Goal: Task Accomplishment & Management: Use online tool/utility

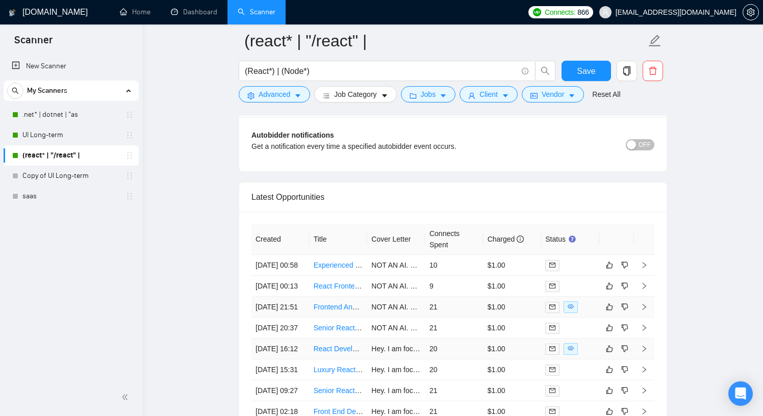
scroll to position [2780, 0]
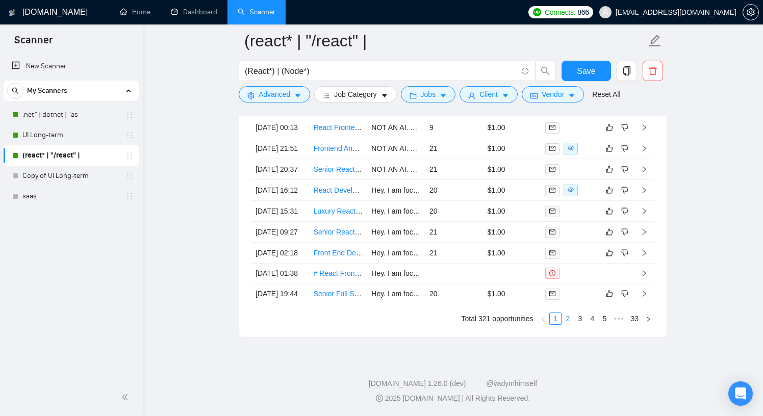
click at [565, 315] on link "2" at bounding box center [567, 318] width 11 height 11
click at [556, 316] on link "1" at bounding box center [555, 318] width 11 height 11
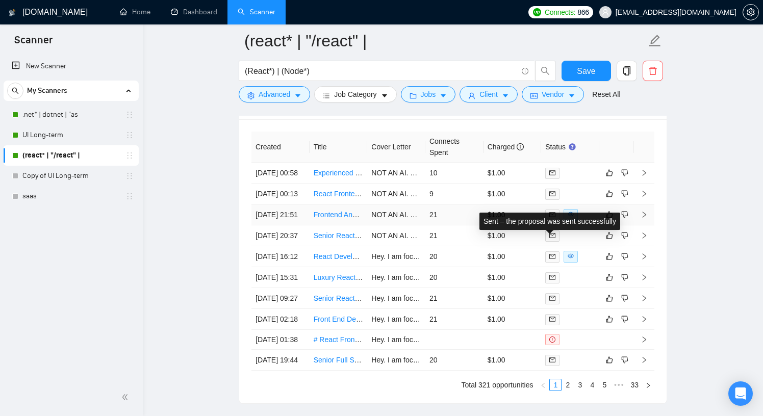
scroll to position [2615, 0]
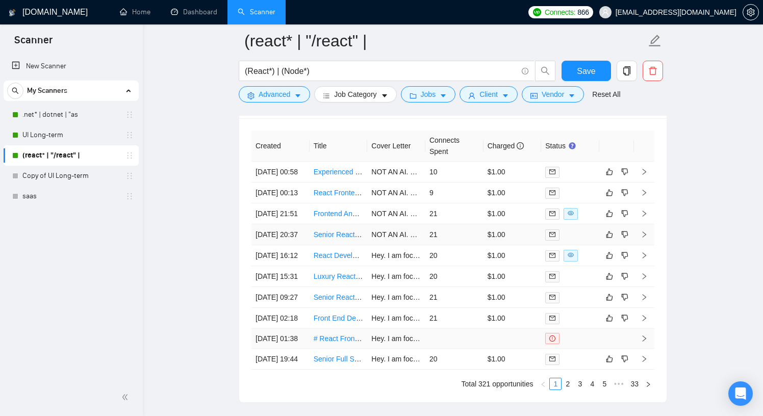
scroll to position [2610, 0]
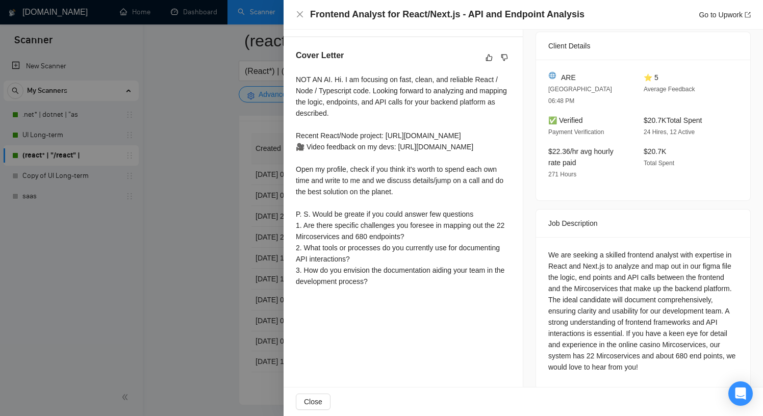
scroll to position [250, 0]
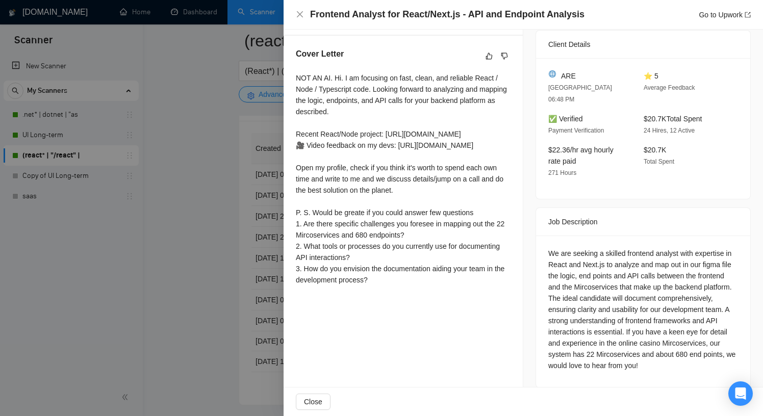
click at [282, 205] on div at bounding box center [381, 208] width 763 height 416
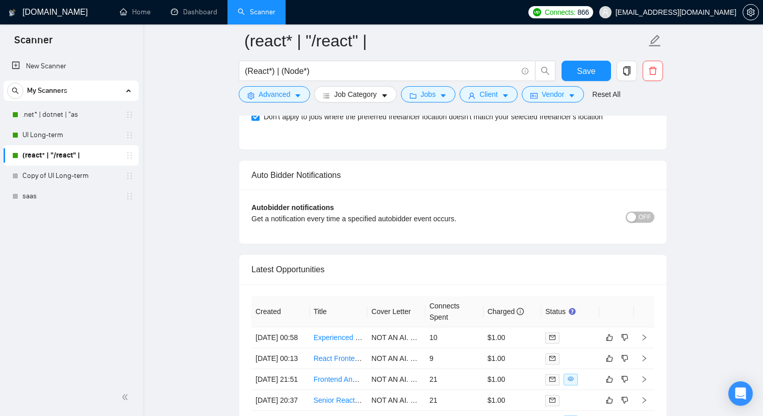
scroll to position [2446, 0]
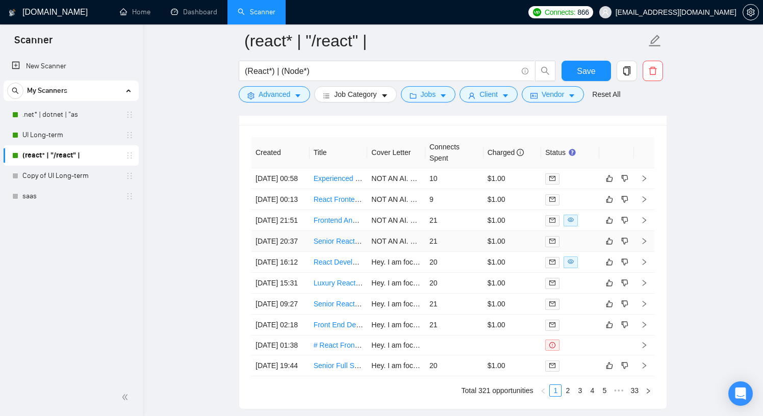
scroll to position [2602, 0]
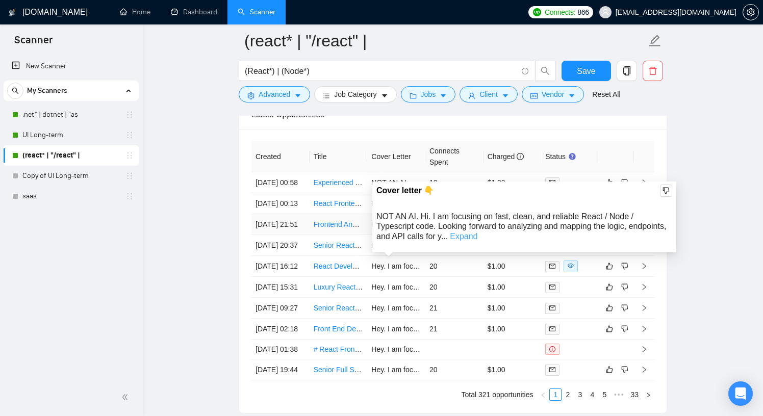
click at [477, 232] on link "Expand" at bounding box center [464, 236] width 28 height 9
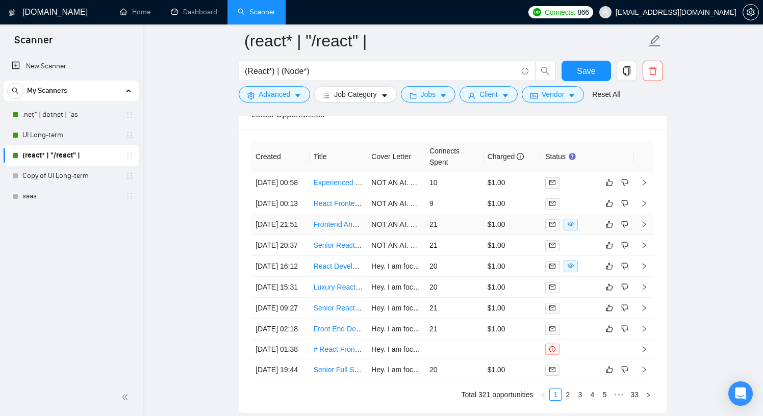
click at [646, 228] on icon "right" at bounding box center [643, 224] width 7 height 7
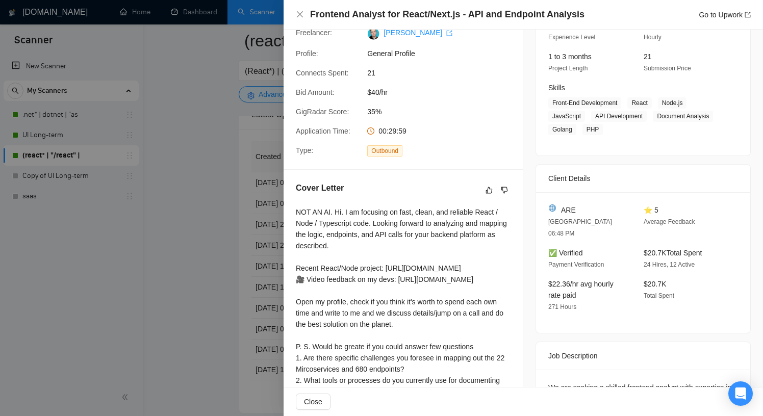
scroll to position [250, 0]
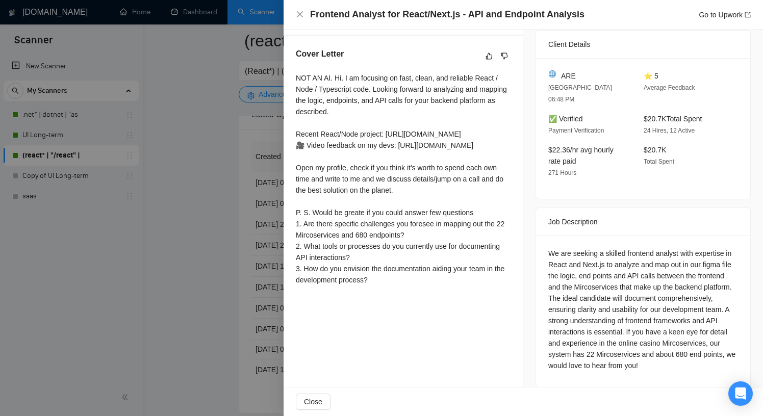
click at [222, 210] on div at bounding box center [381, 208] width 763 height 416
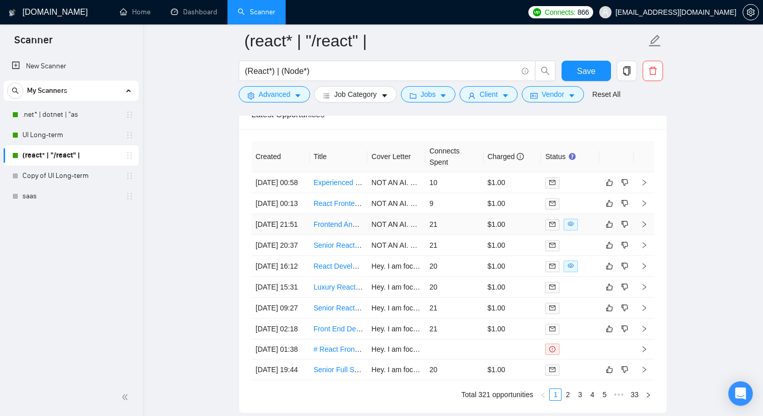
click at [337, 228] on link "Frontend Analyst for React/Next.js - API and Endpoint Analysis" at bounding box center [412, 224] width 198 height 8
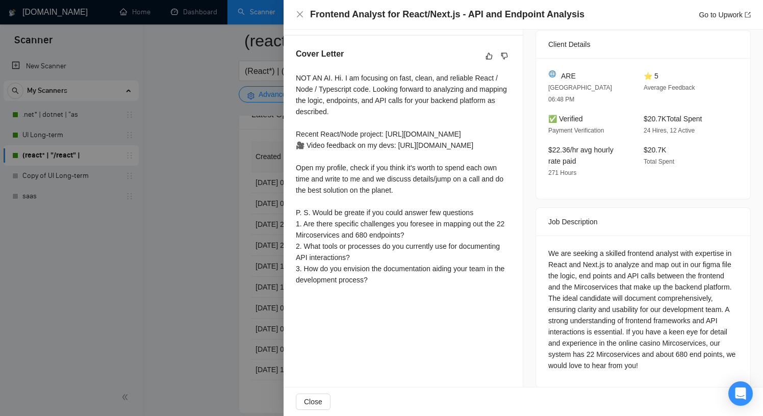
click at [237, 237] on div at bounding box center [381, 208] width 763 height 416
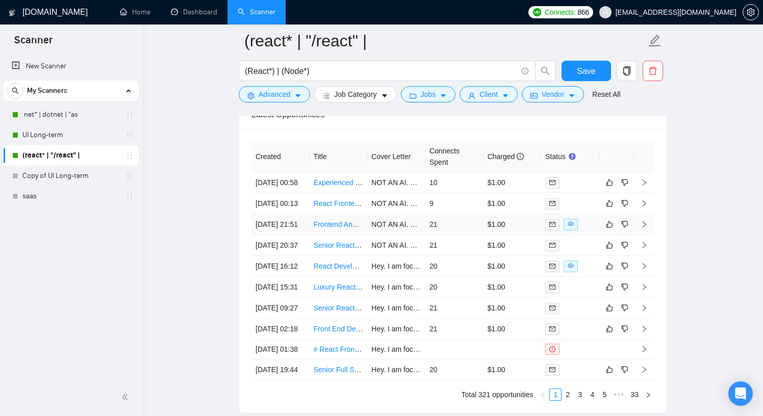
click at [643, 228] on icon "right" at bounding box center [643, 224] width 7 height 7
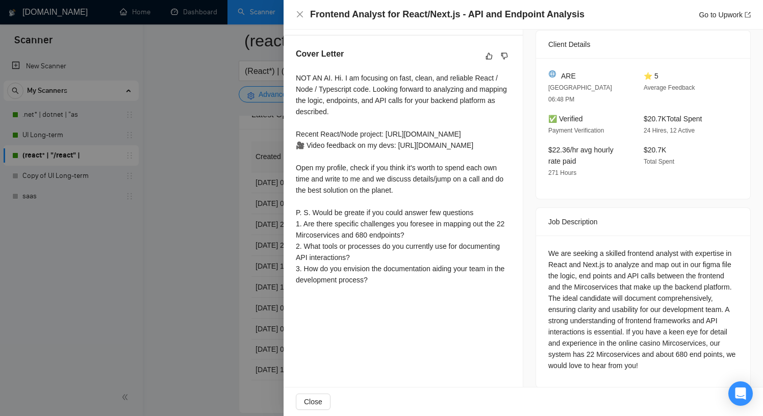
click at [218, 243] on div at bounding box center [381, 208] width 763 height 416
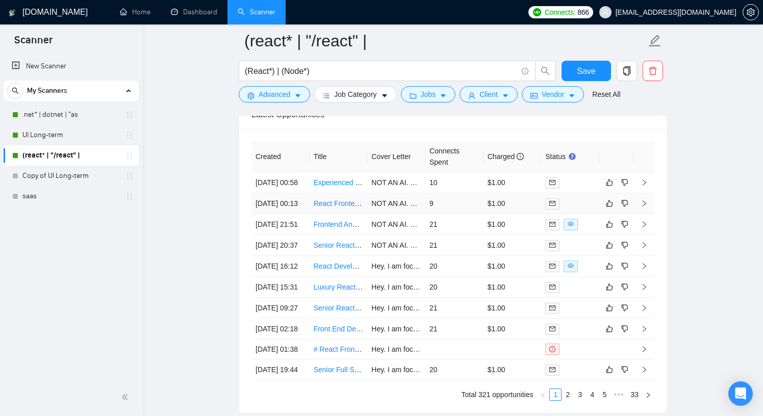
click at [643, 207] on icon "right" at bounding box center [643, 203] width 7 height 7
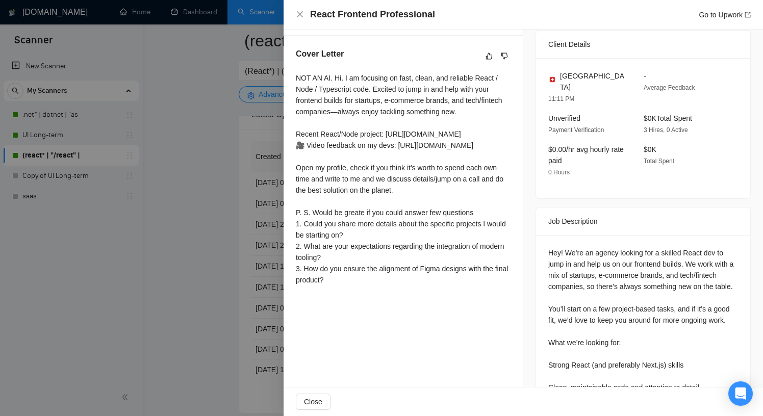
click at [148, 214] on div at bounding box center [381, 208] width 763 height 416
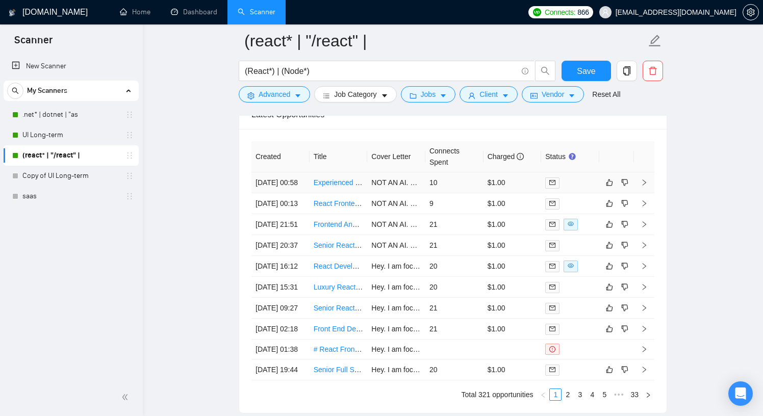
click at [647, 185] on icon "right" at bounding box center [643, 182] width 7 height 7
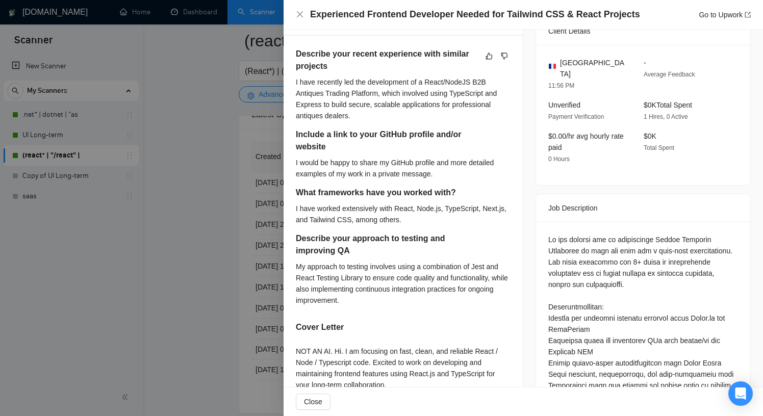
click at [193, 267] on div at bounding box center [381, 208] width 763 height 416
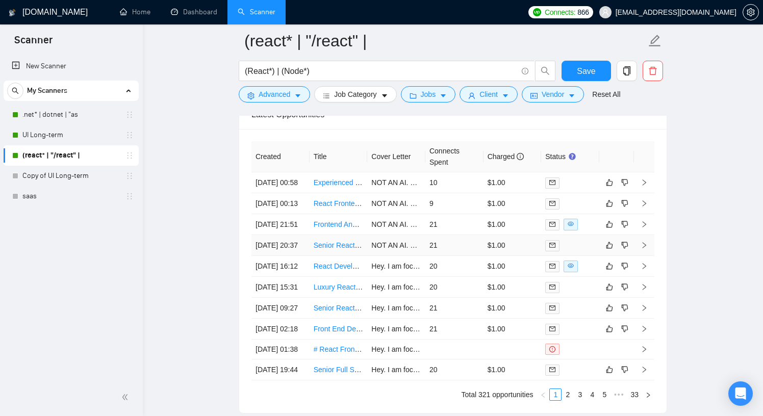
click at [641, 249] on icon "right" at bounding box center [643, 245] width 7 height 7
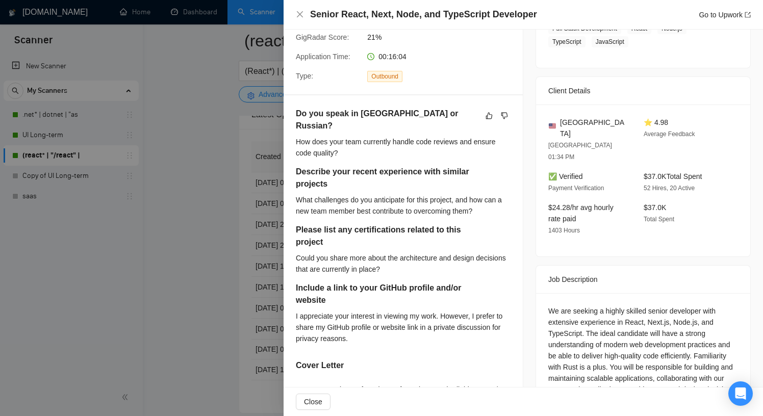
scroll to position [188, 0]
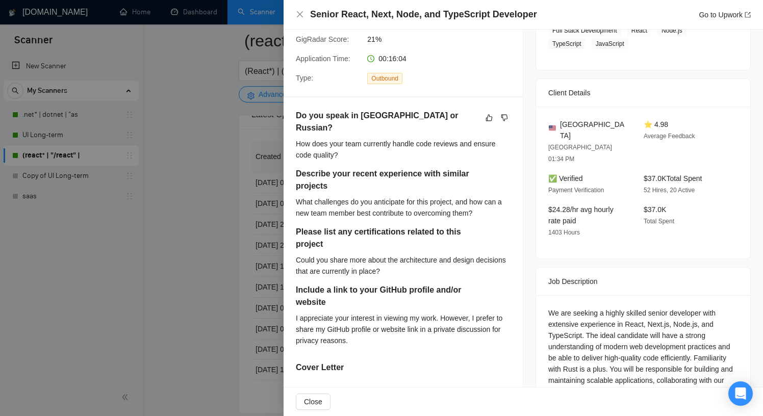
click at [474, 84] on div "Type: Outbound" at bounding box center [399, 78] width 215 height 12
click at [253, 125] on div at bounding box center [381, 208] width 763 height 416
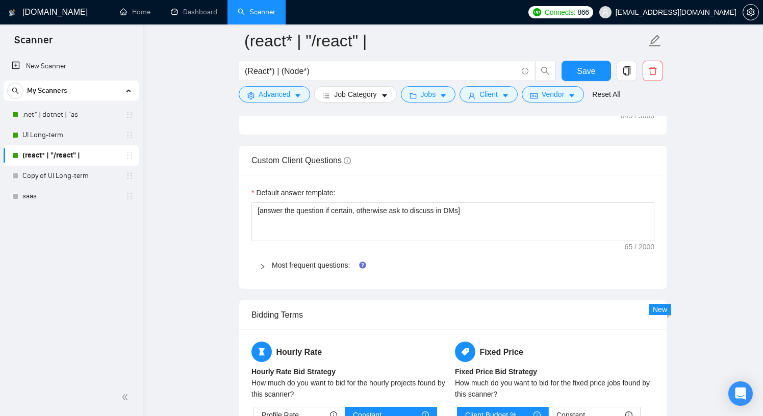
scroll to position [1436, 0]
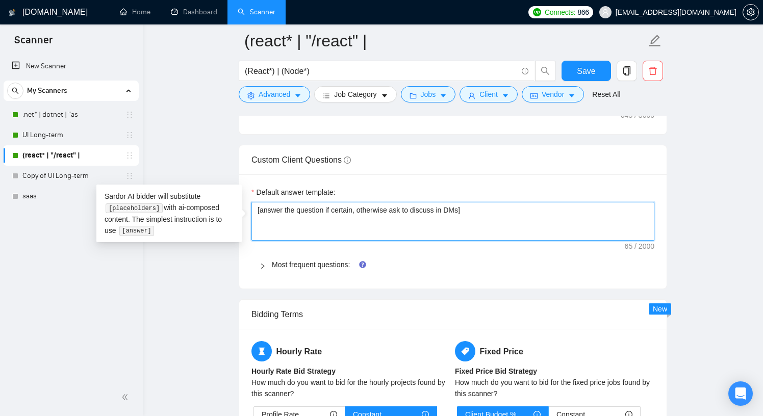
drag, startPoint x: 483, startPoint y: 207, endPoint x: 255, endPoint y: 210, distance: 227.4
click at [255, 210] on textarea "[answer the question if certain, otherwise ask to discuss in DMs]" at bounding box center [452, 221] width 403 height 39
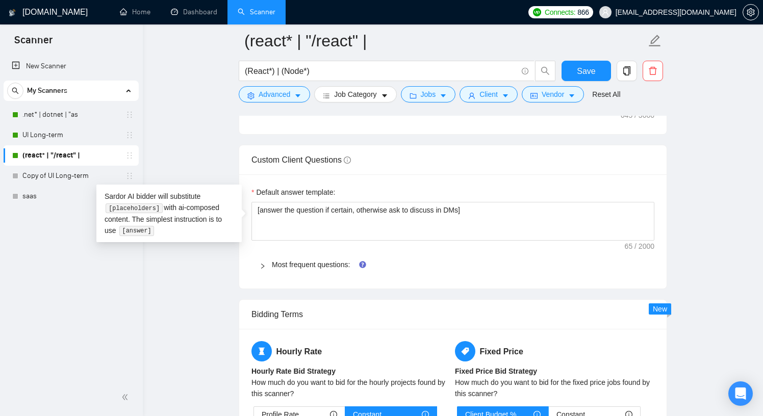
click at [266, 266] on div at bounding box center [265, 264] width 12 height 11
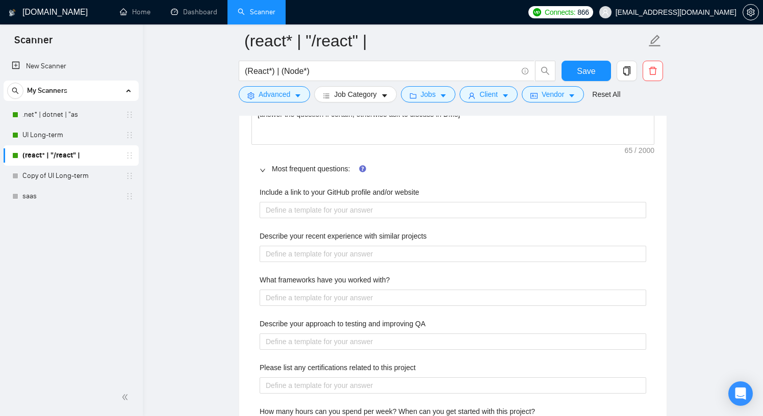
scroll to position [1533, 0]
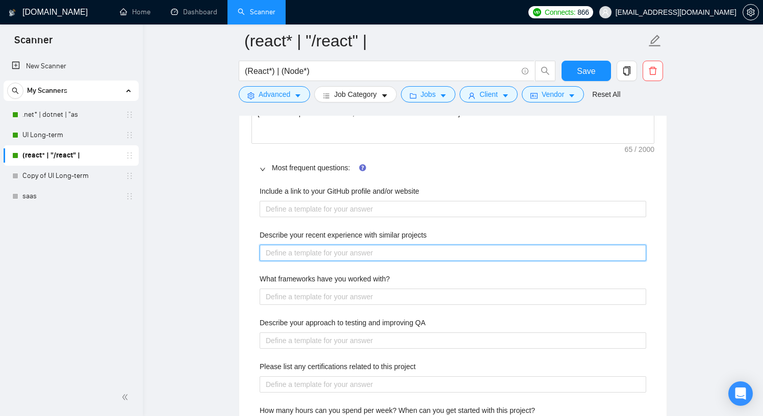
click at [321, 249] on projects "Describe your recent experience with similar projects" at bounding box center [452, 253] width 386 height 16
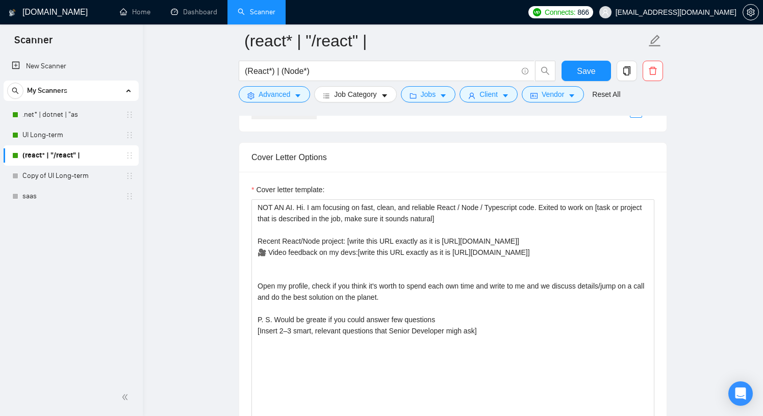
scroll to position [1117, 0]
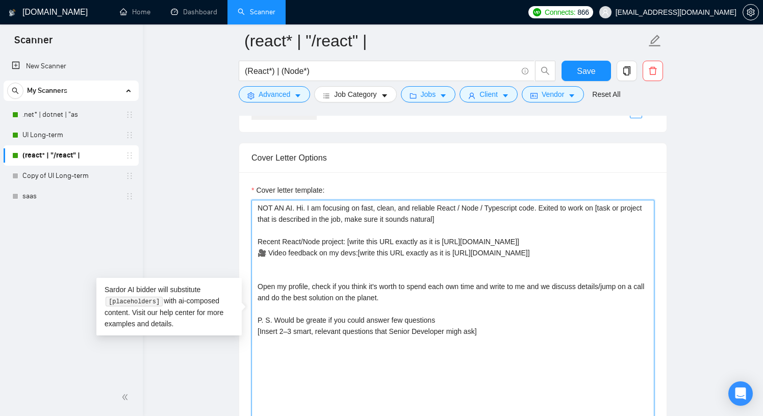
drag, startPoint x: 515, startPoint y: 241, endPoint x: 451, endPoint y: 241, distance: 63.7
click at [451, 240] on textarea "NOT AN AI. Hi. I am focusing on fast, clean, and reliable React / Node / Typesc…" at bounding box center [452, 314] width 403 height 229
click at [451, 241] on textarea "NOT AN AI. Hi. I am focusing on fast, clean, and reliable React / Node / Typesc…" at bounding box center [452, 314] width 403 height 229
drag, startPoint x: 450, startPoint y: 241, endPoint x: 514, endPoint y: 240, distance: 64.2
click at [514, 240] on textarea "NOT AN AI. Hi. I am focusing on fast, clean, and reliable React / Node / Typesc…" at bounding box center [452, 314] width 403 height 229
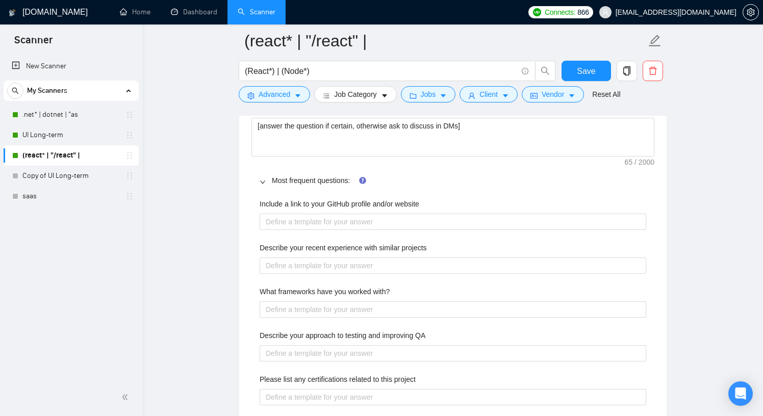
scroll to position [1529, 0]
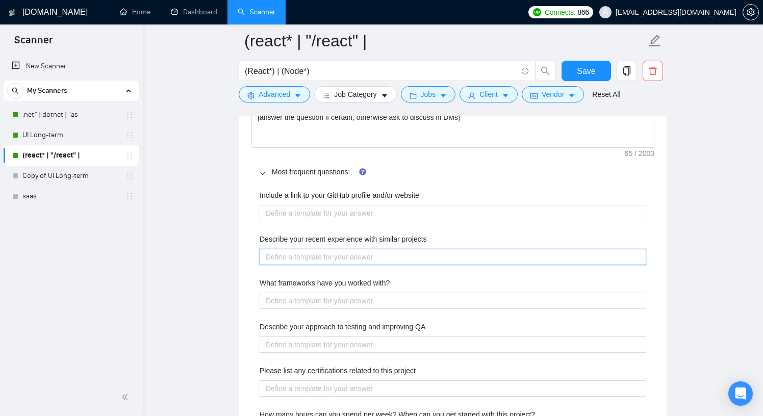
click at [430, 255] on projects "Describe your recent experience with similar projects" at bounding box center [452, 257] width 386 height 16
type projects "H"
type projects "He"
type projects "Her"
type projects "Here"
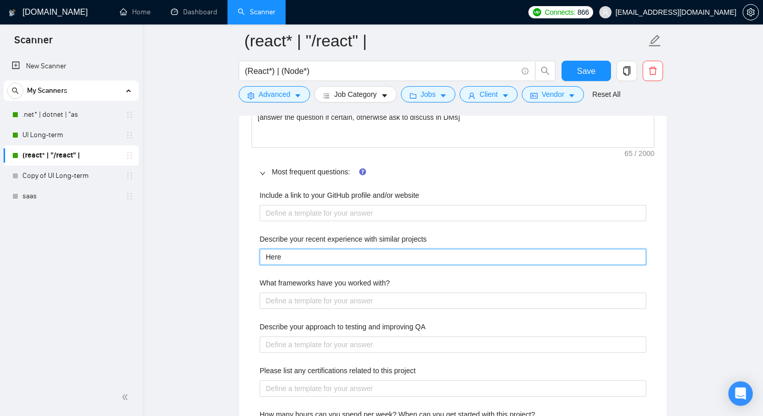
type projects "Here"
type projects "Here y"
type projects "Here yo"
type projects "Here you"
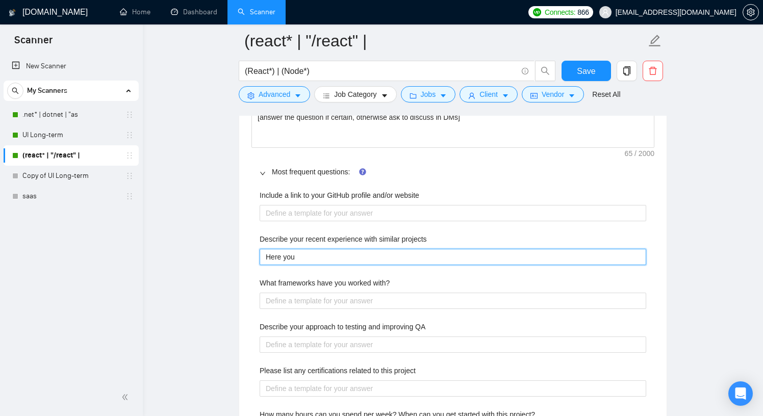
type projects "Here you g"
type projects "Here you go"
paste projects "http://bit.ly/4pxr7mf"
type projects "Here you go [URL][DOMAIN_NAME]"
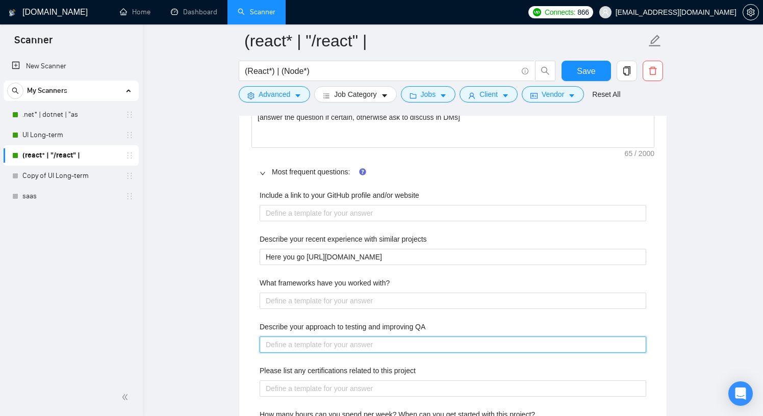
click at [334, 345] on QA "Describe your approach to testing and improving QA" at bounding box center [452, 344] width 386 height 16
paste QA "[URL][DOMAIN_NAME]"
type QA "[URL][DOMAIN_NAME]"
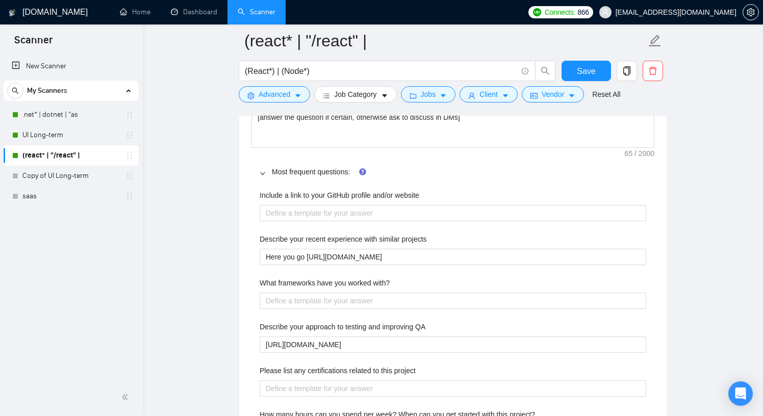
click at [252, 299] on div "Include a link to your GitHub profile and/or website Describe your recent exper…" at bounding box center [452, 371] width 403 height 374
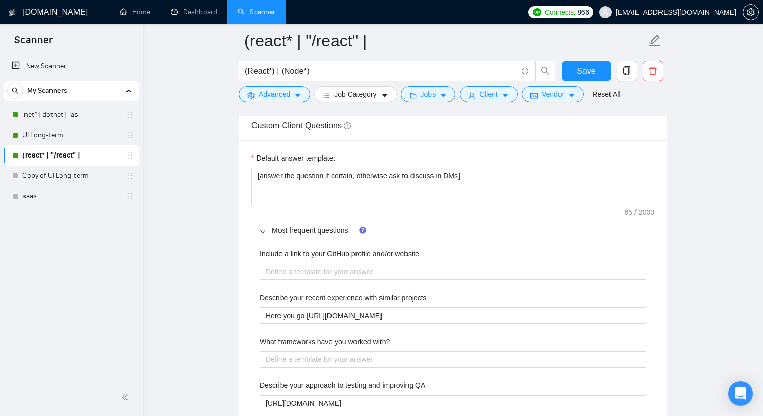
scroll to position [1467, 0]
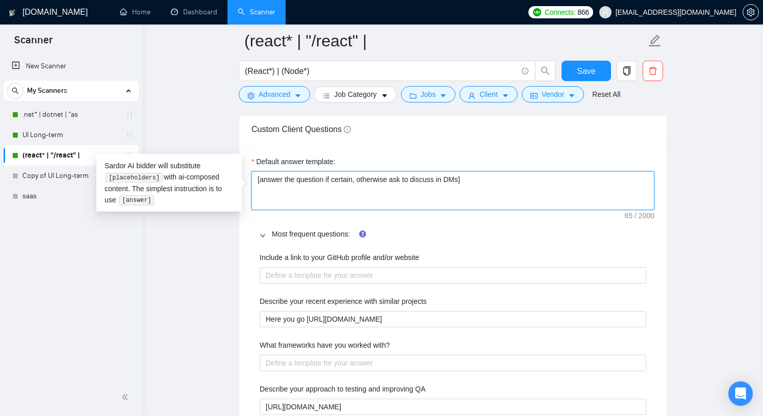
drag, startPoint x: 485, startPoint y: 179, endPoint x: 256, endPoint y: 180, distance: 228.4
click at [256, 180] on textarea "[answer the question if certain, otherwise ask to discuss in DMs]" at bounding box center [452, 190] width 403 height 39
drag, startPoint x: 396, startPoint y: 181, endPoint x: 260, endPoint y: 178, distance: 136.1
click at [260, 178] on textarea "[answer the question if certain, otherwise ask to discuss in DMs]" at bounding box center [452, 190] width 403 height 39
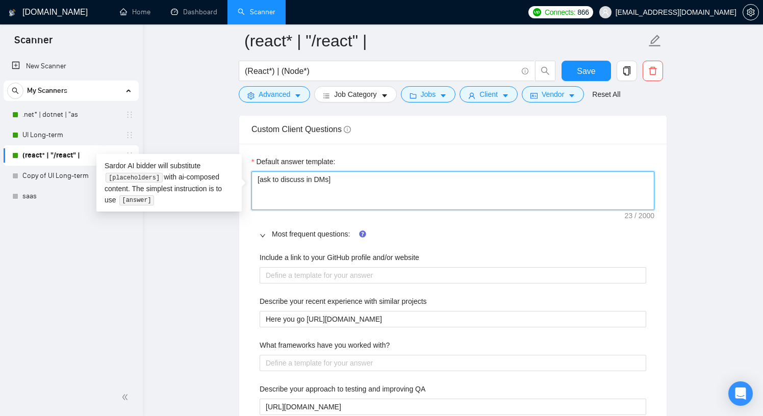
type textarea "[ask to discuss in DMs]"
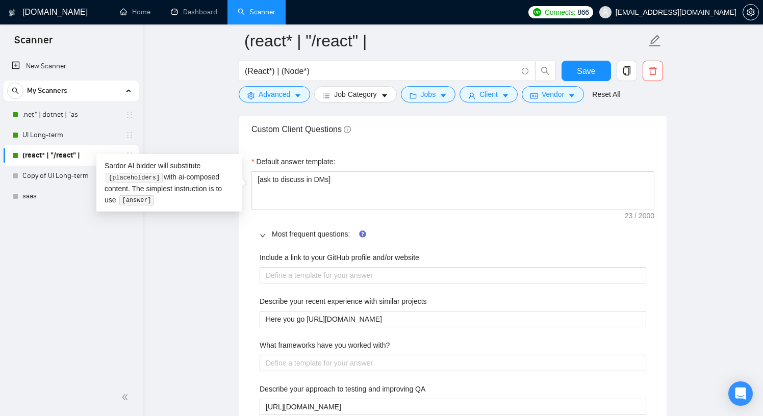
click at [245, 249] on div "Default answer template: [ask to discuss in DMs] Most frequent questions: Inclu…" at bounding box center [452, 388] width 427 height 488
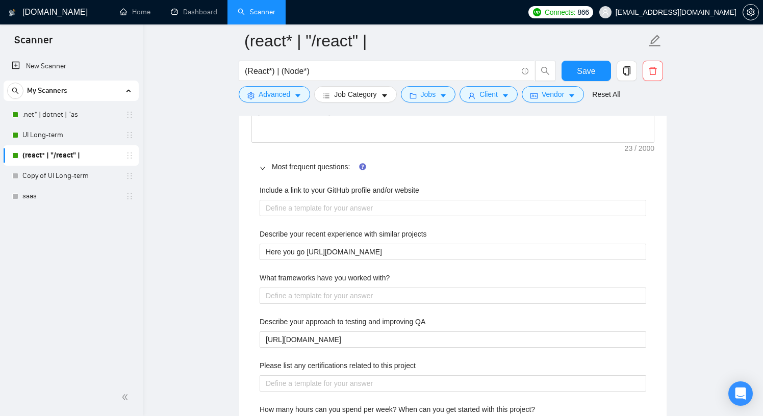
scroll to position [1527, 0]
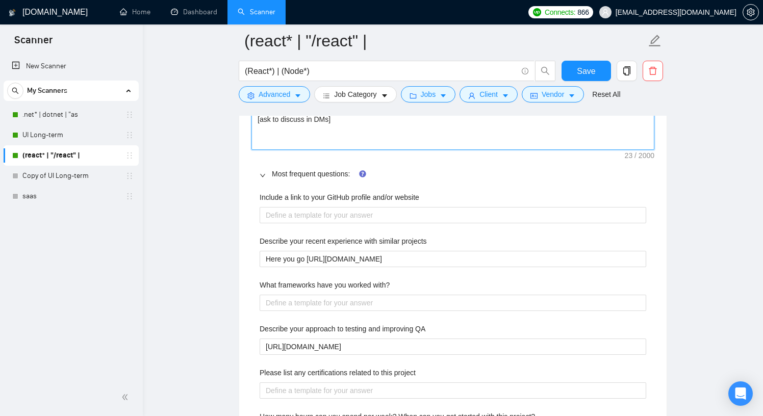
click at [331, 121] on textarea "[ask to discuss in DMs]" at bounding box center [452, 130] width 403 height 39
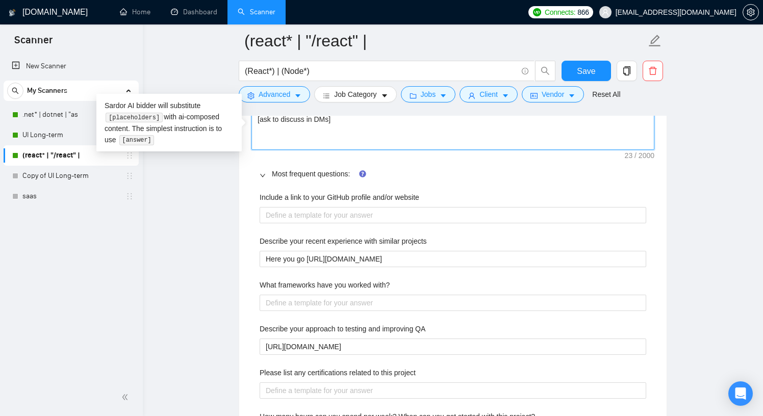
type textarea "[ask to discuss in DMs,]"
type textarea "[ask to discuss in DMs, ]"
type textarea "[ask to discuss in DMs, i]"
type textarea "[ask to discuss in DMs, if]"
type textarea "[ask to discuss in DMs, if ]"
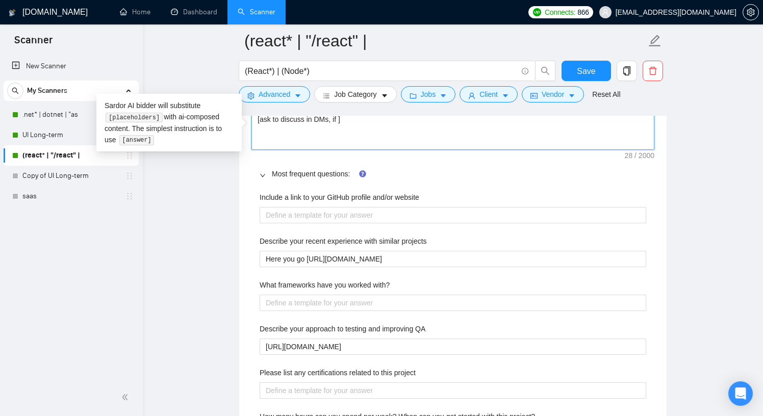
type textarea "[ask to discuss in DMs, if t]"
type textarea "[ask to discuss in DMs, if th]"
type textarea "[ask to discuss in DMs, if t]"
type textarea "[ask to discuss in DMs, if ]"
type textarea "[ask to discuss in DMs, if]"
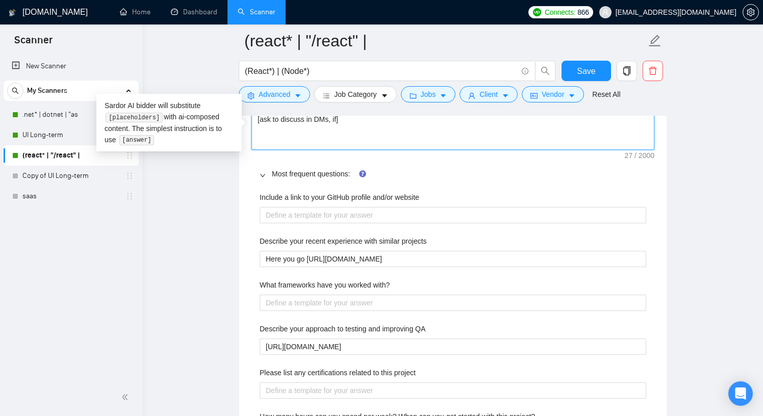
type textarea "[ask to discuss in DMs, i]"
type textarea "[ask to discuss in DMs, ]"
type textarea "[ask to discuss in DMs,]"
type textarea "[ask to discuss in DMs]"
type textarea "[ask to discuss in DM]"
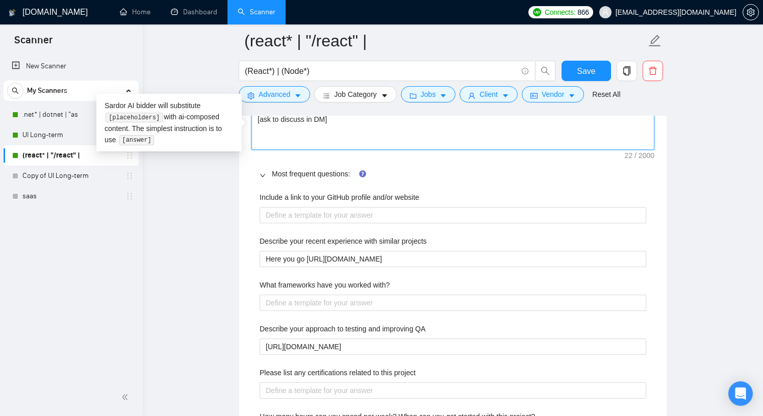
type textarea "[ask to discuss in D]"
type textarea "[ask to discuss in ]"
type textarea "[ask to discuss in]"
type textarea "[ask to discuss i]"
type textarea "[ask to discuss ]"
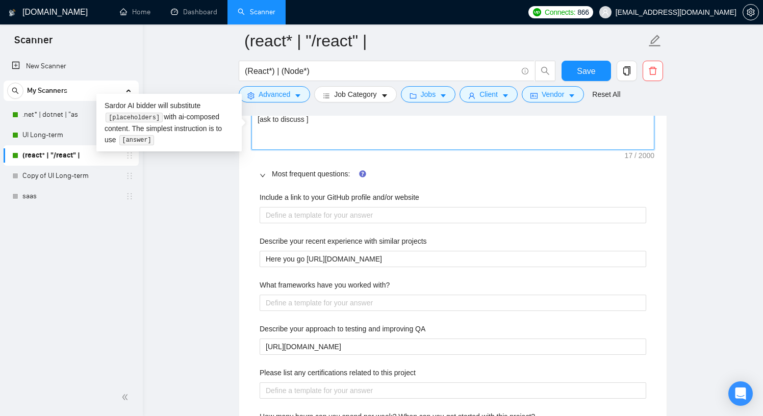
type textarea "[ask to discuss]"
type textarea "[ask to discus]"
type textarea "[ask to discu]"
type textarea "[ask to disc]"
type textarea "[ask to dis]"
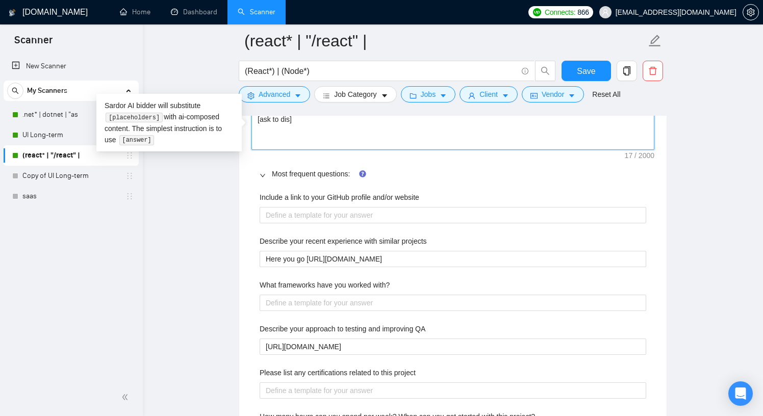
type textarea "[ask to di]"
type textarea "[ask to d]"
type textarea "[ask to ]"
type textarea "[ask to]"
type textarea "[ask t]"
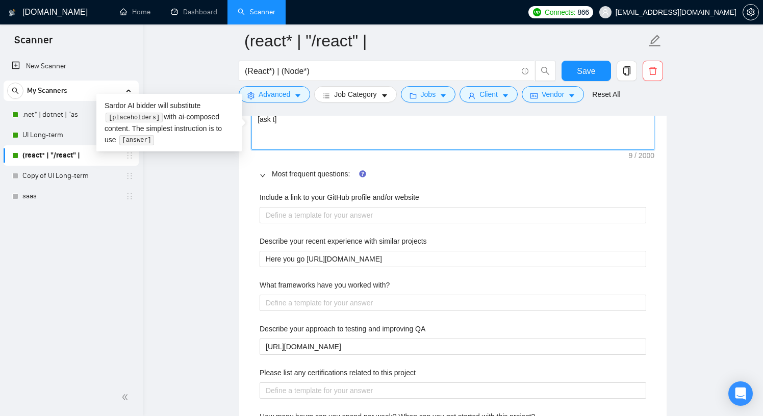
type textarea "[ask ]"
type textarea "[ask]"
type textarea "[as]"
type textarea "[a]"
type textarea "]"
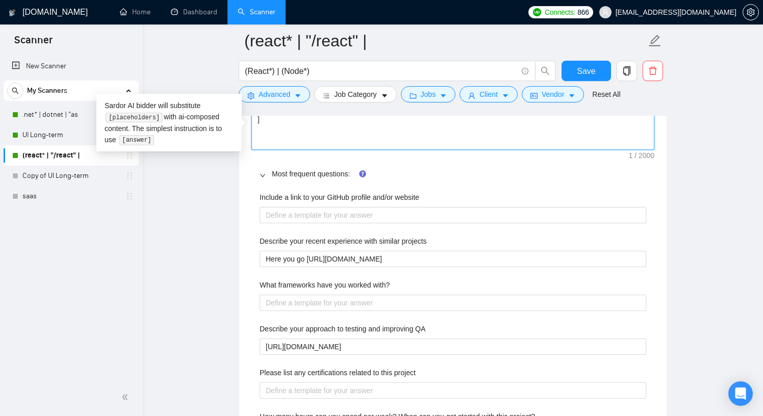
type textarea "[]"
type textarea "[i]"
type textarea "[if]"
type textarea "[if ]"
type textarea "[if t]"
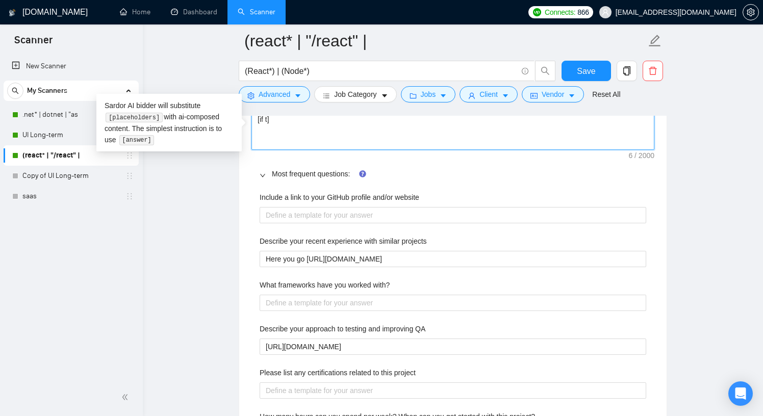
type textarea "[if th]"
type textarea "[if the]"
type textarea "[if they]"
type textarea "[if they ]"
type textarea "[if they a]"
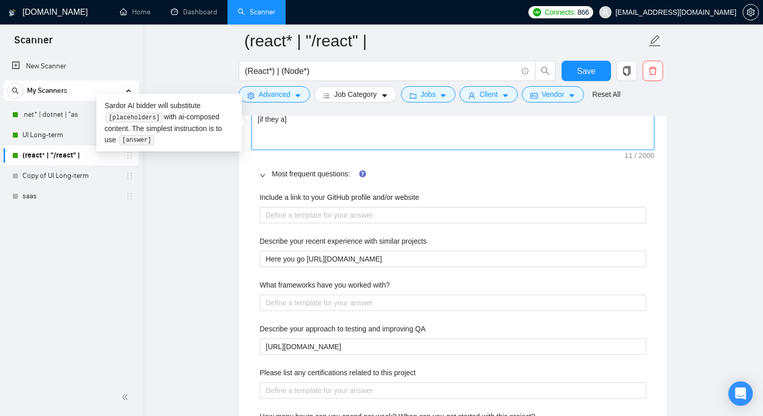
type textarea "[if they ar]"
type textarea "[if they are]"
type textarea "[if they are ]"
type textarea "[if they are a]"
type textarea "[if they are as]"
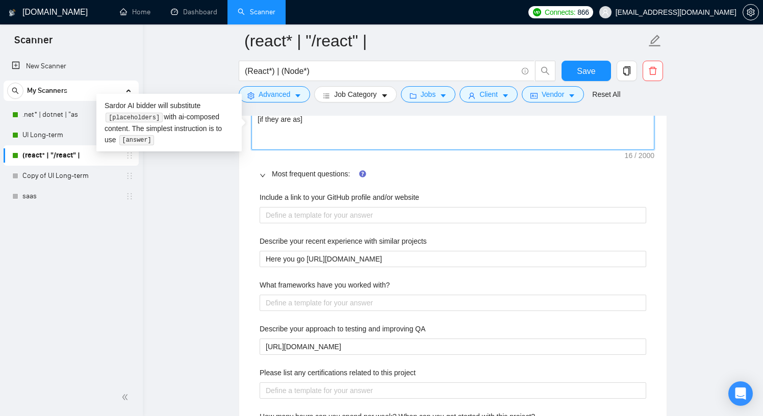
type textarea "[if they are ask]"
type textarea "[if they are aski]"
type textarea "[if they are askin]"
type textarea "[if they are asking]"
type textarea "[if they are asking ]"
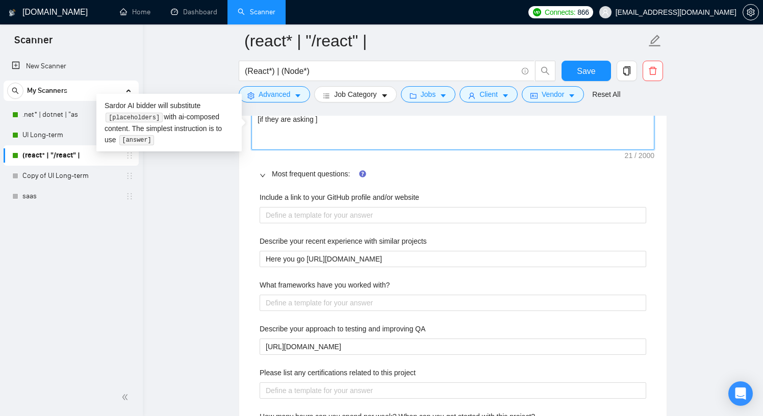
type textarea "[if they are asking i]"
type textarea "[if they are asking if]"
type textarea "[if they are asking if ]"
type textarea "[if they are asking if I]"
type textarea "[if they are asking if I ]"
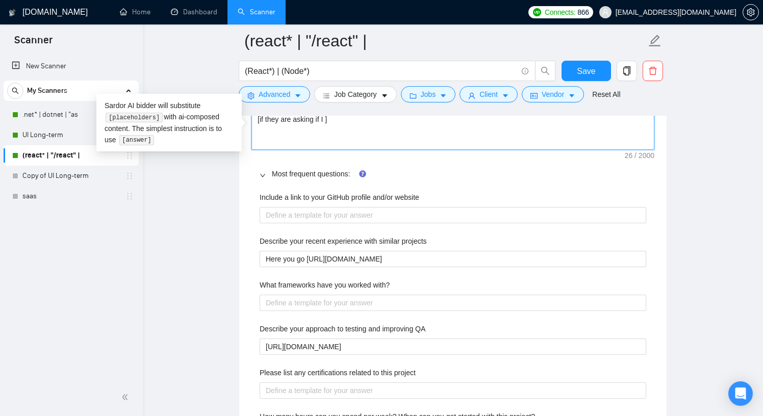
type textarea "[if they are asking if I s]"
type textarea "[if they are asking if I sp]"
type textarea "[if they are asking if I spe]"
type textarea "[if they are asking if I spea]"
type textarea "[if they are asking if I speak]"
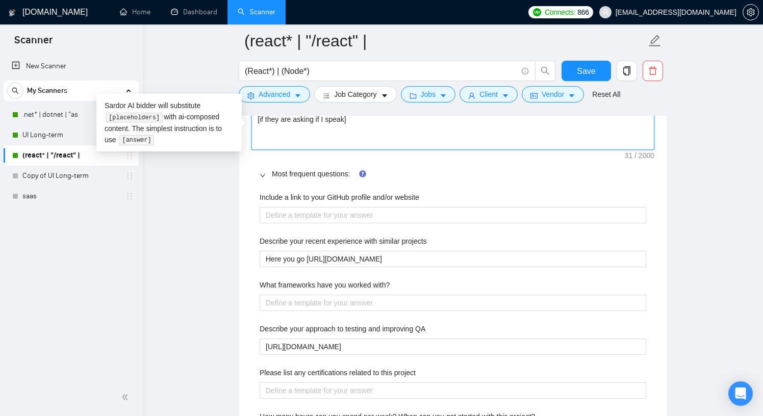
type textarea "[if they are asking if I speak ]"
type textarea "[if they are asking if I speak U]"
type textarea "[if they are asking if I speak Uk]"
type textarea "[if they are asking if I speak Ukr]"
type textarea "[if they are asking if I speak Ukra]"
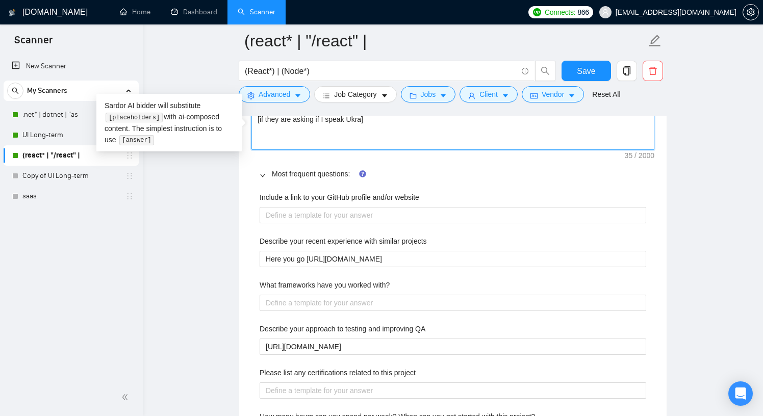
type textarea "[if they are asking if I speak Ukrai]"
type textarea "[if they are asking if I speak Ukrain]"
type textarea "[if they are asking if I speak Ukraini]"
type textarea "[if they are asking if I speak Ukrainin]"
type textarea "[if they are asking if I speak Ukraini]"
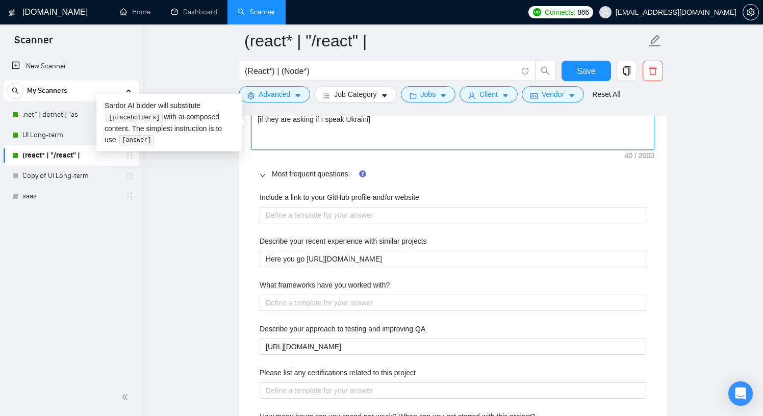
type textarea "[if they are asking if I speak Ukrainia]"
type textarea "[if they are asking if I speak Ukrainian]"
type textarea "[if they are asking if I speak Ukrainian,]"
type textarea "[if they are asking if I speak Ukrainian]"
type textarea "[if they are asking if I speak Ukrainian/]"
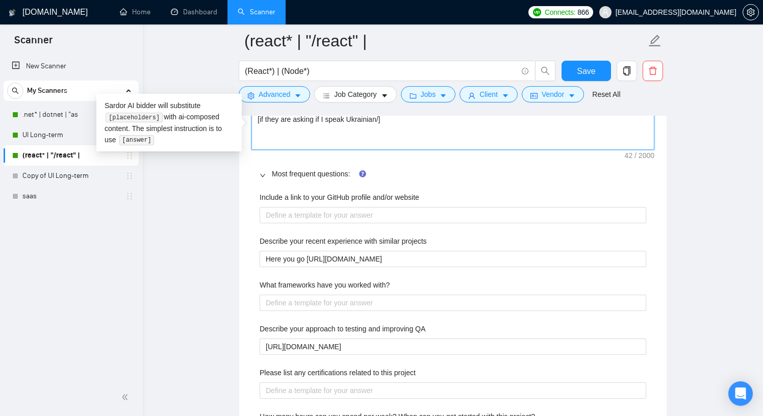
type textarea "[if they are asking if I speak Ukrainian/R]"
type textarea "[if they are asking if I speak Ukrainian/Ru]"
type textarea "[if they are asking if I speak Ukrainian/Rus]"
type textarea "[if they are asking if I speak Ukrainian/Russ]"
type textarea "[if they are asking if I speak Ukrainian/Russi]"
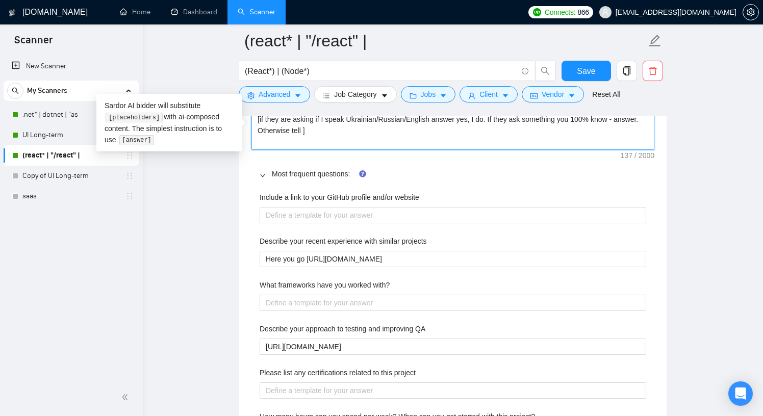
paste textarea "[URL][DOMAIN_NAME]"
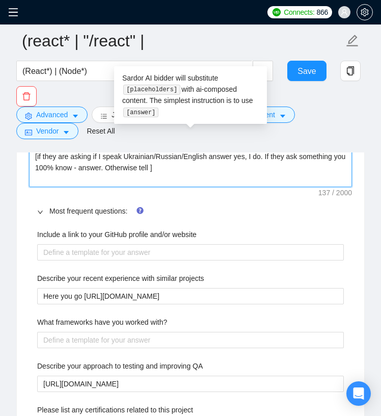
scroll to position [1601, 0]
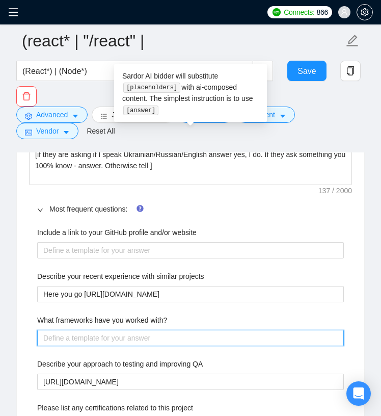
click at [124, 346] on div "Include a link to your GitHub profile and/or website Describe your recent exper…" at bounding box center [190, 408] width 323 height 374
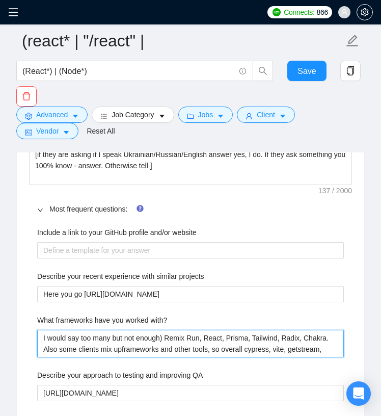
click at [225, 339] on with\? "I would say too many but not enough) Remix Run, React, Prisma, Tailwind, Radix,…" at bounding box center [190, 344] width 307 height 28
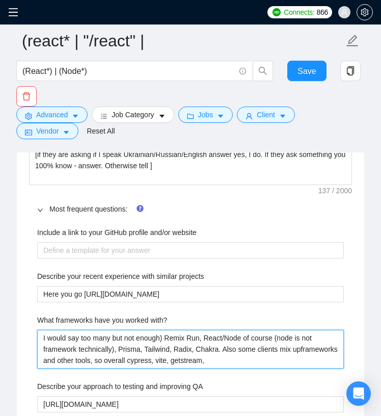
click at [290, 361] on with\? "I would say too many but not enough) Remix Run, React/Node of course (node is n…" at bounding box center [190, 349] width 307 height 39
click at [146, 350] on with\? "I would say too many but not enough) Remix Run, React/Node of course (node is n…" at bounding box center [190, 349] width 307 height 39
click at [325, 360] on with\? "I would say too many but not enough) Remix Run, React/Node of course (node is n…" at bounding box center [190, 349] width 307 height 39
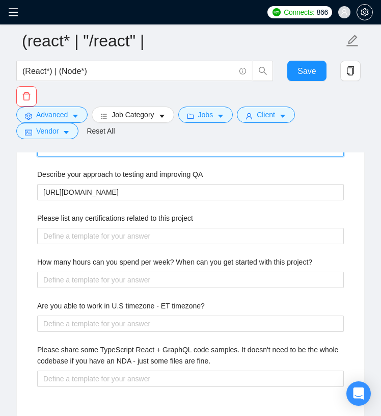
scroll to position [1820, 0]
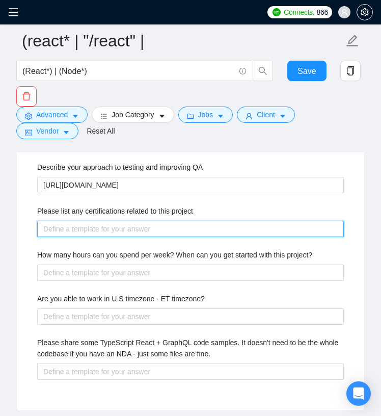
click at [115, 231] on project "Please list any certifications related to this project" at bounding box center [190, 229] width 307 height 16
paste project "Google Project Manager Certificate"
paste project "ursuing a 🎓 Master’s in Computer Science (AI & Machine Learning)"
click at [44, 229] on project "ursuing a 🎓 Master’s in Computer Science (AI & Machine Learning)" at bounding box center [190, 229] width 307 height 16
click at [85, 226] on project "Pursuing a 🎓 Master’s in Computer Science (AI & Machine Learning)" at bounding box center [190, 229] width 307 height 16
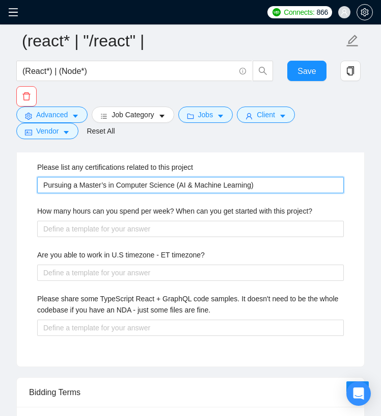
scroll to position [1870, 0]
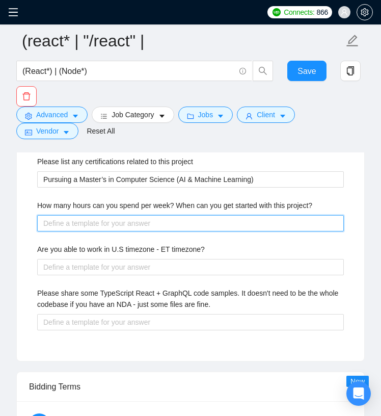
click at [155, 223] on project\? "How many hours can you spend per week? When can you get started with this proje…" at bounding box center [190, 223] width 307 height 16
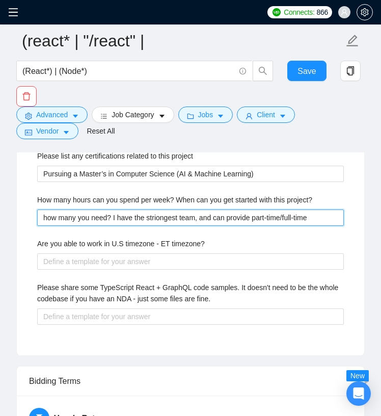
scroll to position [1878, 0]
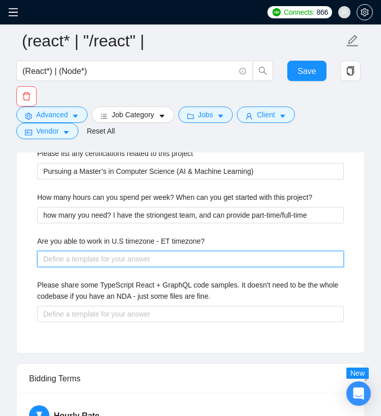
click at [165, 255] on timezone\? "Are you able to work in U.S timezone - ET timezone?" at bounding box center [190, 259] width 307 height 16
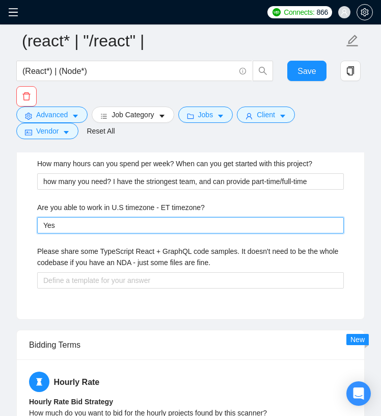
scroll to position [1922, 0]
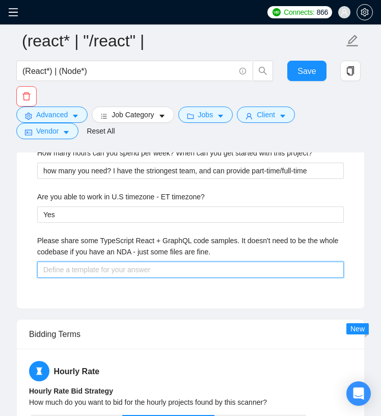
click at [279, 273] on fine\ "Please share some TypeScript React + GraphQL code samples. It doesn't need to b…" at bounding box center [190, 269] width 307 height 16
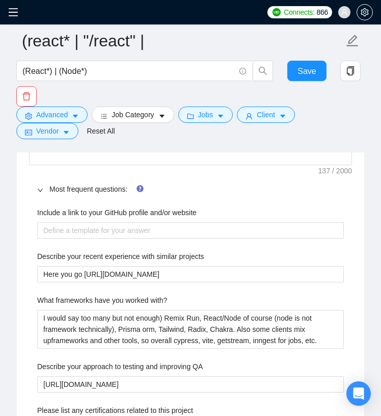
scroll to position [1620, 0]
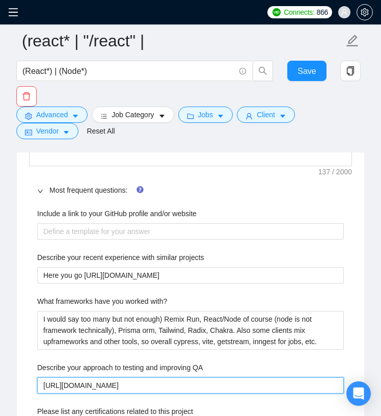
click at [221, 390] on QA "[URL][DOMAIN_NAME]" at bounding box center [190, 385] width 307 height 16
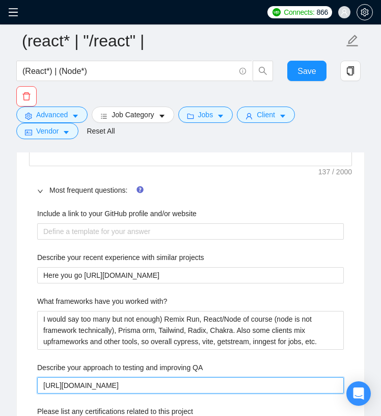
click at [221, 390] on QA "[URL][DOMAIN_NAME]" at bounding box center [190, 385] width 307 height 16
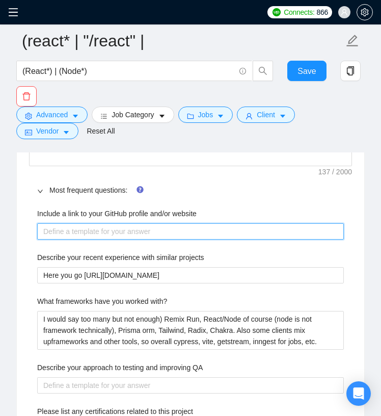
click at [181, 229] on website "Include a link to your GitHub profile and/or website" at bounding box center [190, 231] width 307 height 16
paste website "[URL][DOMAIN_NAME]"
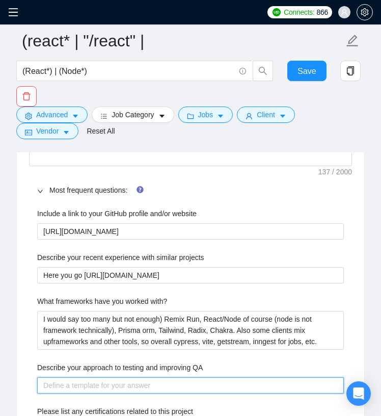
click at [127, 382] on QA "Describe your approach to testing and improving QA" at bounding box center [190, 385] width 307 height 16
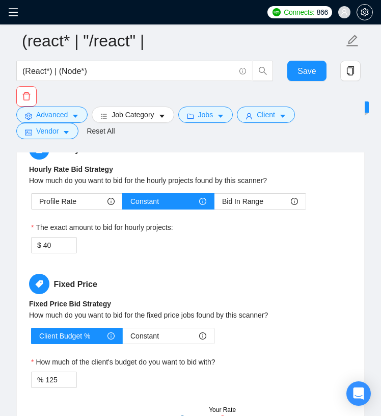
scroll to position [2155, 0]
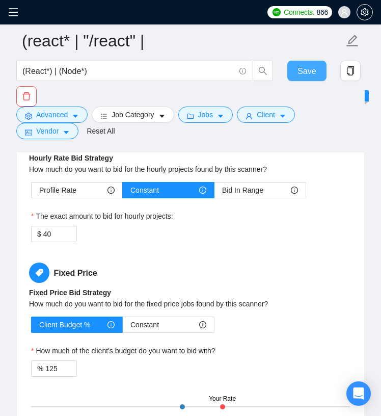
click at [295, 79] on button "Save" at bounding box center [307, 71] width 40 height 20
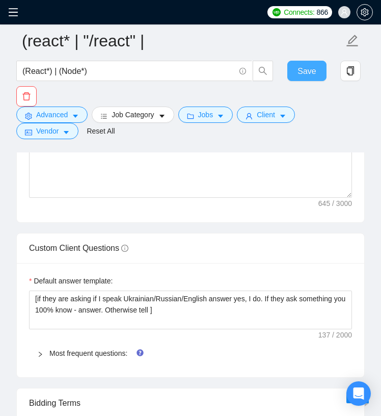
scroll to position [1494, 0]
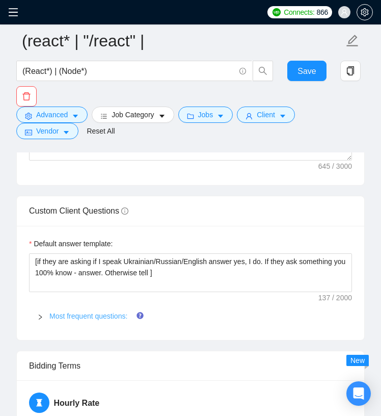
click at [71, 318] on link "Most frequent questions:" at bounding box center [88, 316] width 78 height 8
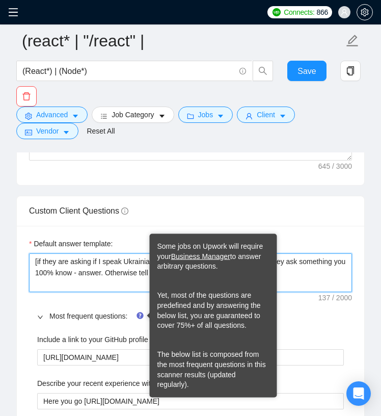
click at [138, 271] on textarea "[if they are asking if I speak Ukrainian/Russian/English answer yes, I do. If t…" at bounding box center [190, 272] width 323 height 39
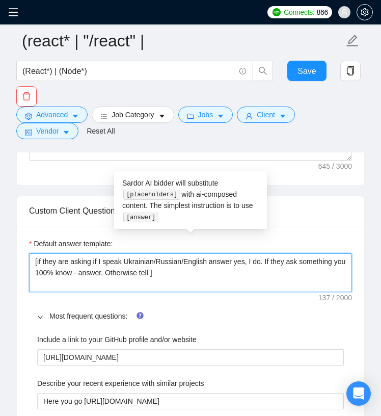
click at [171, 270] on textarea "[if they are asking if I speak Ukrainian/Russian/English answer yes, I do. If t…" at bounding box center [190, 272] width 323 height 39
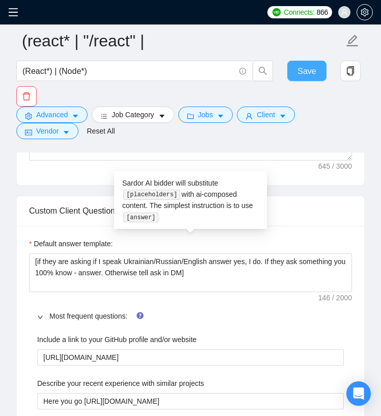
click at [295, 79] on button "Save" at bounding box center [307, 71] width 40 height 20
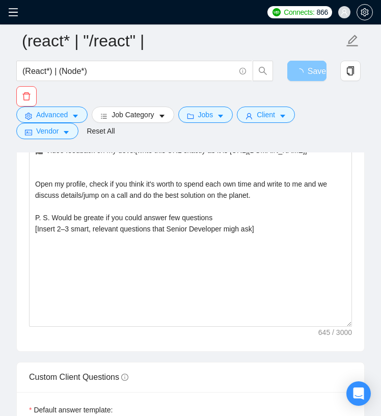
scroll to position [1545, 0]
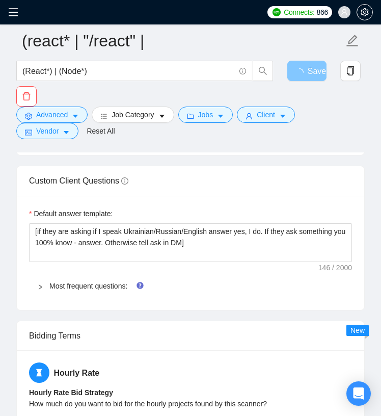
click at [295, 79] on button "Save" at bounding box center [307, 71] width 40 height 20
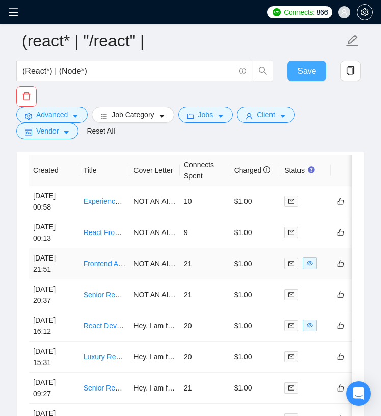
scroll to position [2840, 0]
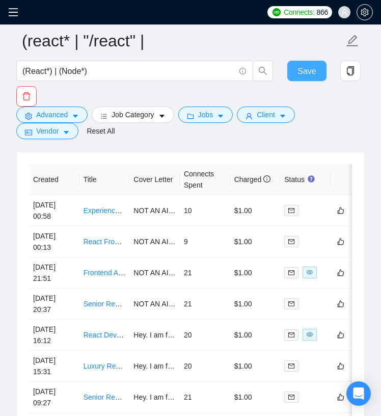
click at [287, 67] on button "Save" at bounding box center [307, 71] width 40 height 20
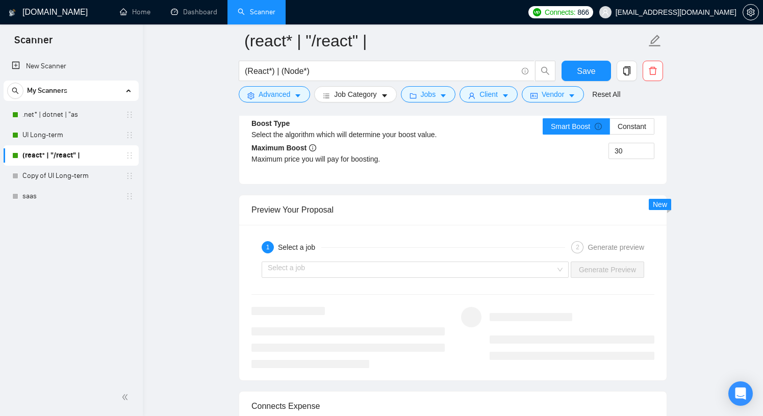
scroll to position [1892, 0]
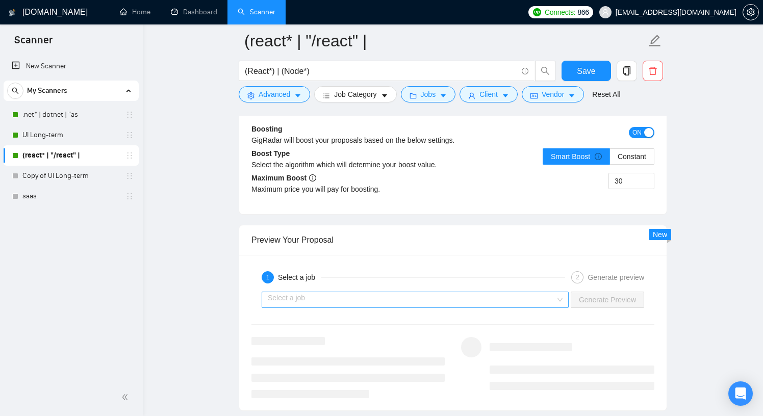
click at [381, 294] on input "search" at bounding box center [411, 299] width 287 height 15
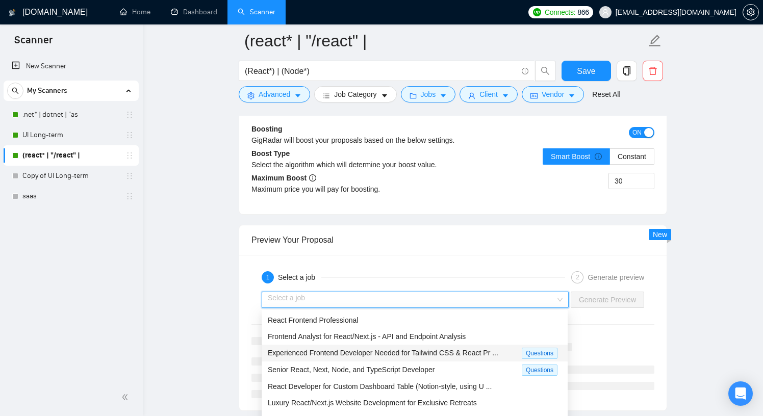
click at [381, 358] on div "Experienced Frontend Developer Needed for Tailwind CSS & React Pr ... Questions" at bounding box center [414, 353] width 306 height 17
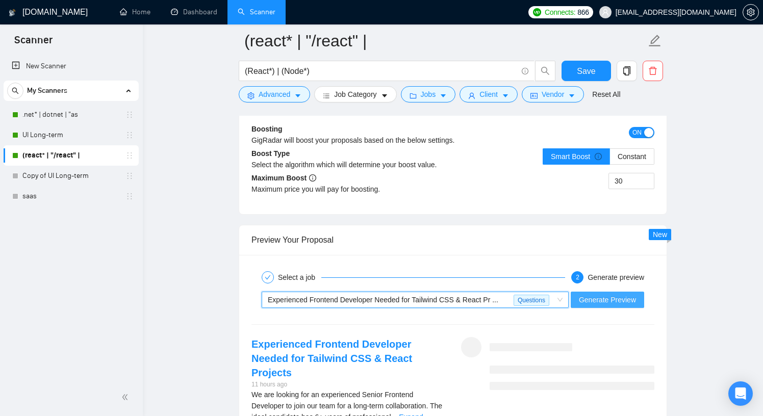
click at [381, 298] on span "Generate Preview" at bounding box center [607, 299] width 57 height 11
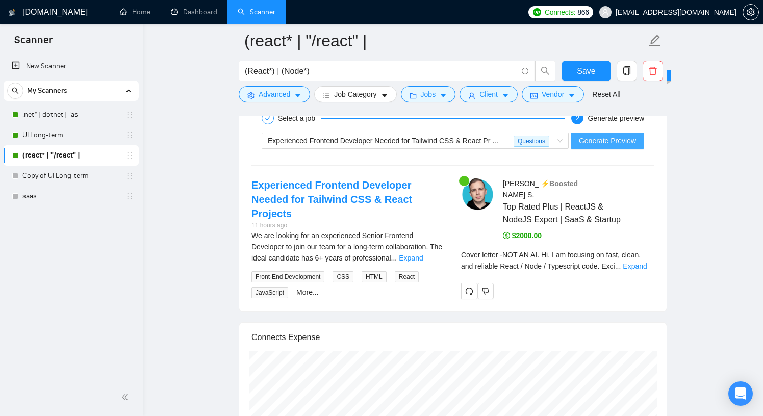
scroll to position [2053, 0]
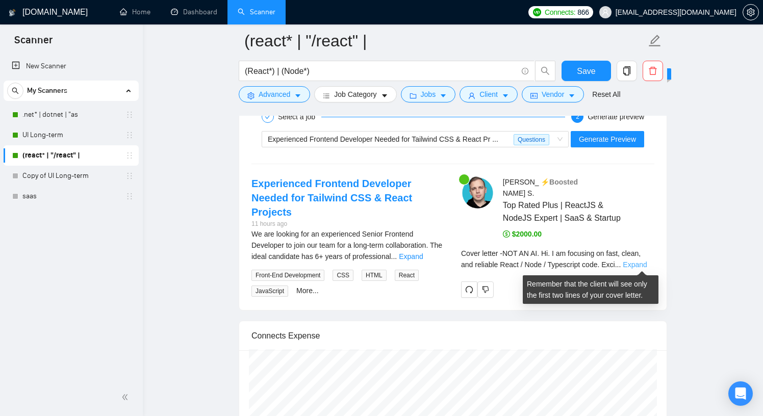
click at [381, 264] on link "Expand" at bounding box center [634, 264] width 24 height 8
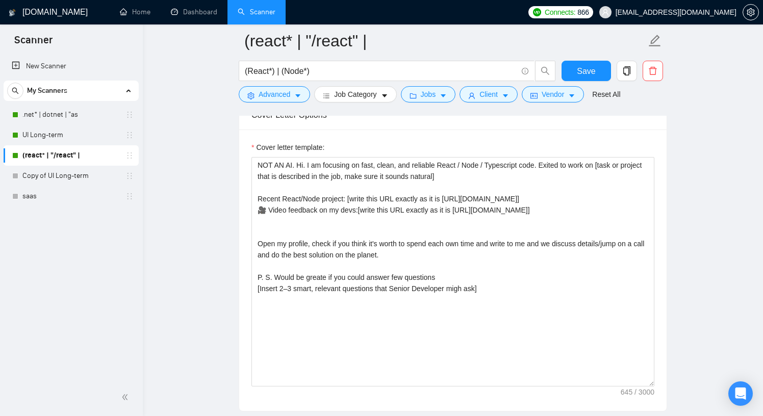
scroll to position [1145, 0]
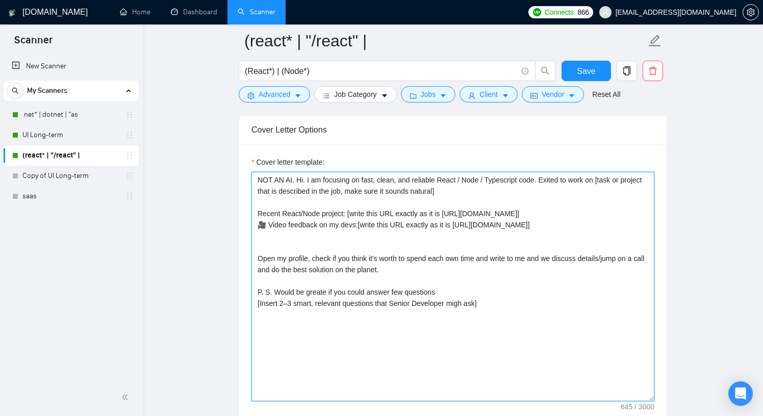
click at [371, 249] on textarea "NOT AN AI. Hi. I am focusing on fast, clean, and reliable React / Node / Typesc…" at bounding box center [452, 286] width 403 height 229
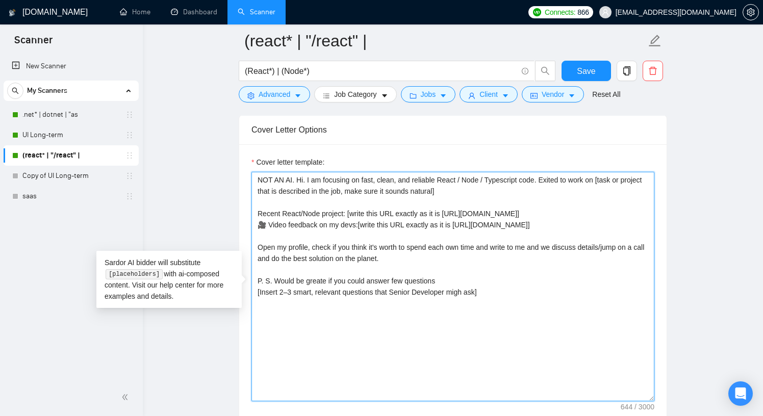
drag, startPoint x: 374, startPoint y: 247, endPoint x: 427, endPoint y: 246, distance: 53.0
click at [381, 246] on textarea "NOT AN AI. Hi. I am focusing on fast, clean, and reliable React / Node / Typesc…" at bounding box center [452, 286] width 403 height 229
drag, startPoint x: 315, startPoint y: 244, endPoint x: 484, endPoint y: 243, distance: 169.7
click at [381, 243] on textarea "NOT AN AI. Hi. I am focusing on fast, clean, and reliable React / Node / Typesc…" at bounding box center [452, 286] width 403 height 229
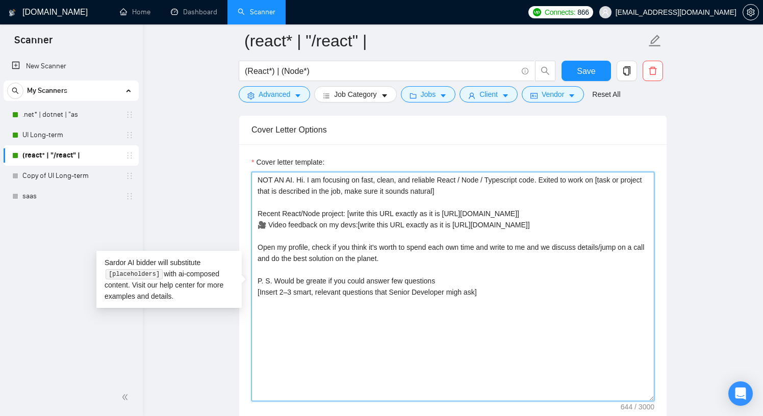
drag, startPoint x: 485, startPoint y: 245, endPoint x: 359, endPoint y: 243, distance: 125.9
click at [358, 243] on textarea "NOT AN AI. Hi. I am focusing on fast, clean, and reliable React / Node / Typesc…" at bounding box center [452, 286] width 403 height 229
drag, startPoint x: 383, startPoint y: 257, endPoint x: 265, endPoint y: 241, distance: 119.4
click at [265, 241] on textarea "NOT AN AI. Hi. I am focusing on fast, clean, and reliable React / Node / Typesc…" at bounding box center [452, 286] width 403 height 229
click at [362, 260] on textarea "NOT AN AI. Hi. I am focusing on fast, clean, and reliable React / Node / Typesc…" at bounding box center [452, 286] width 403 height 229
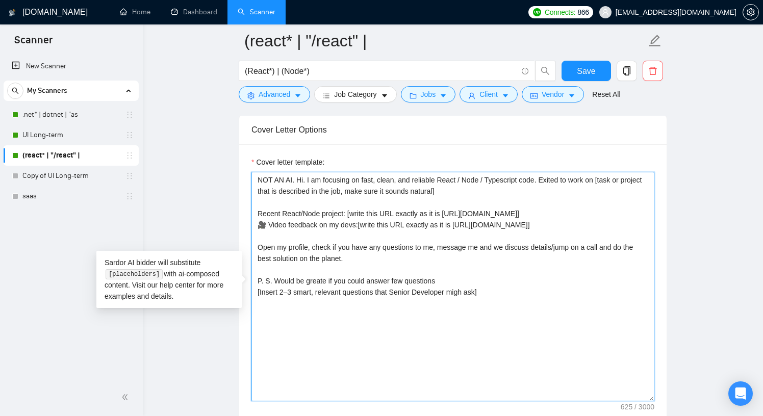
drag, startPoint x: 363, startPoint y: 260, endPoint x: 259, endPoint y: 242, distance: 105.1
click at [259, 242] on textarea "NOT AN AI. Hi. I am focusing on fast, clean, and reliable React / Node / Typesc…" at bounding box center [452, 286] width 403 height 229
click at [362, 265] on textarea "NOT AN AI. Hi. I am focusing on fast, clean, and reliable React / Node / Typesc…" at bounding box center [452, 286] width 403 height 229
drag, startPoint x: 363, startPoint y: 265, endPoint x: 303, endPoint y: 260, distance: 60.8
click at [303, 259] on textarea "NOT AN AI. Hi. I am focusing on fast, clean, and reliable React / Node / Typesc…" at bounding box center [452, 286] width 403 height 229
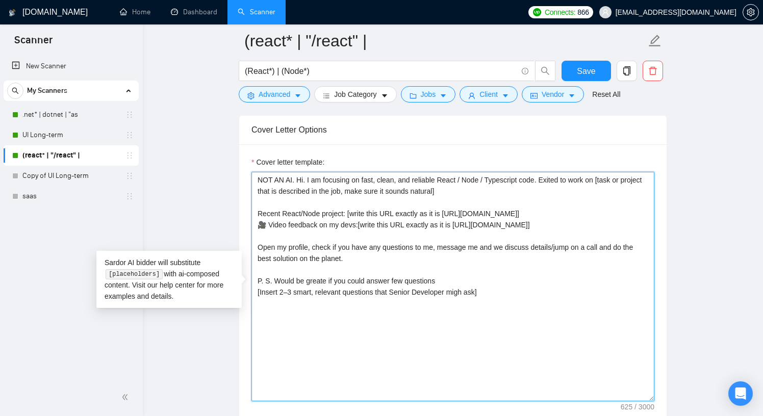
click at [303, 260] on textarea "NOT AN AI. Hi. I am focusing on fast, clean, and reliable React / Node / Typesc…" at bounding box center [452, 286] width 403 height 229
drag, startPoint x: 355, startPoint y: 259, endPoint x: 255, endPoint y: 243, distance: 101.3
click at [255, 242] on textarea "NOT AN AI. Hi. I am focusing on fast, clean, and reliable React / Node / Typesc…" at bounding box center [452, 286] width 403 height 229
paste textarea "We can discuss the details, hop on a call, and work out the best solution toget…"
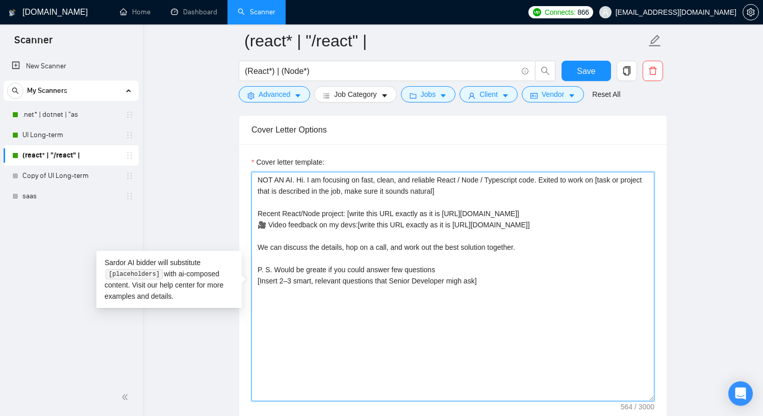
click at [257, 247] on textarea "NOT AN AI. Hi. I am focusing on fast, clean, and reliable React / Node / Typesc…" at bounding box center [452, 286] width 403 height 229
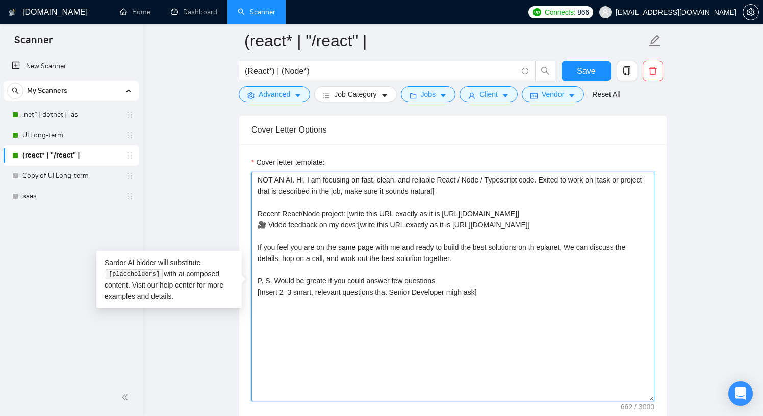
click at [381, 256] on textarea "NOT AN AI. Hi. I am focusing on fast, clean, and reliable React / Node / Typesc…" at bounding box center [452, 286] width 403 height 229
drag, startPoint x: 468, startPoint y: 256, endPoint x: 249, endPoint y: 250, distance: 219.3
click at [381, 260] on textarea "NOT AN AI. Hi. I am focusing on fast, clean, and reliable React / Node / Typesc…" at bounding box center [452, 286] width 403 height 229
click at [381, 246] on textarea "NOT AN AI. Hi. I am focusing on fast, clean, and reliable React / Node / Typesc…" at bounding box center [452, 286] width 403 height 229
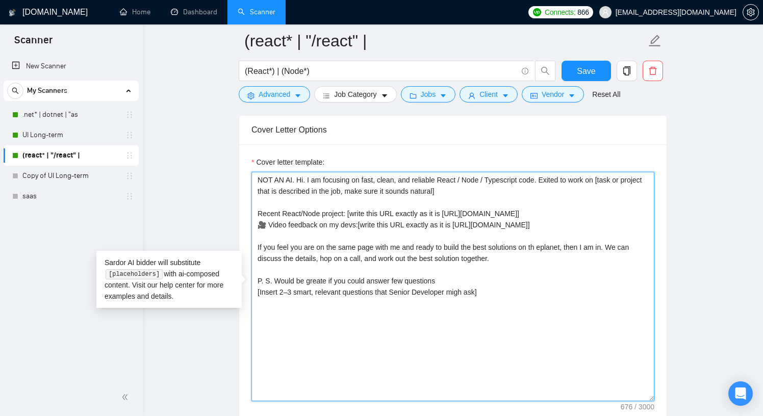
click at [381, 247] on textarea "NOT AN AI. Hi. I am focusing on fast, clean, and reliable React / Node / Typesc…" at bounding box center [452, 286] width 403 height 229
drag, startPoint x: 556, startPoint y: 255, endPoint x: 251, endPoint y: 250, distance: 305.4
click at [251, 250] on textarea "NOT AN AI. Hi. I am focusing on fast, clean, and reliable React / Node / Typesc…" at bounding box center [452, 286] width 403 height 229
click at [381, 266] on textarea "NOT AN AI. Hi. I am focusing on fast, clean, and reliable React / Node / Typesc…" at bounding box center [452, 286] width 403 height 229
drag, startPoint x: 508, startPoint y: 257, endPoint x: 257, endPoint y: 246, distance: 251.0
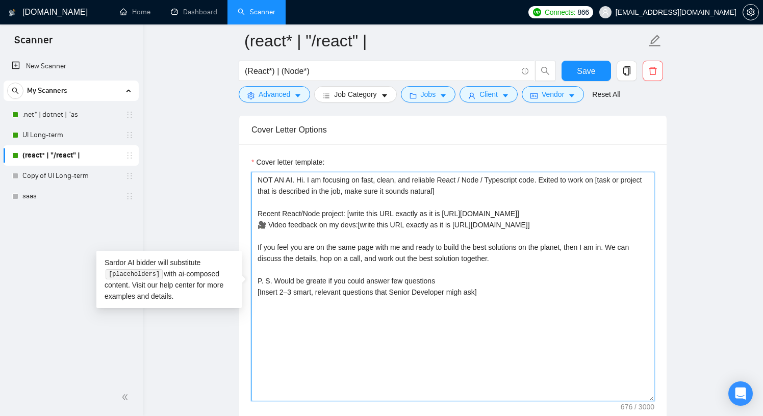
click at [257, 246] on textarea "NOT AN AI. Hi. I am focusing on fast, clean, and reliable React / Node / Typesc…" at bounding box center [452, 286] width 403 height 229
paste textarea "we’re on the same page and ready to create the best solutions together, I’m in.…"
drag, startPoint x: 527, startPoint y: 246, endPoint x: 499, endPoint y: 246, distance: 28.0
click at [381, 246] on textarea "NOT AN AI. Hi. I am focusing on fast, clean, and reliable React / Node / Typesc…" at bounding box center [452, 286] width 403 height 229
drag, startPoint x: 496, startPoint y: 263, endPoint x: 243, endPoint y: 243, distance: 253.6
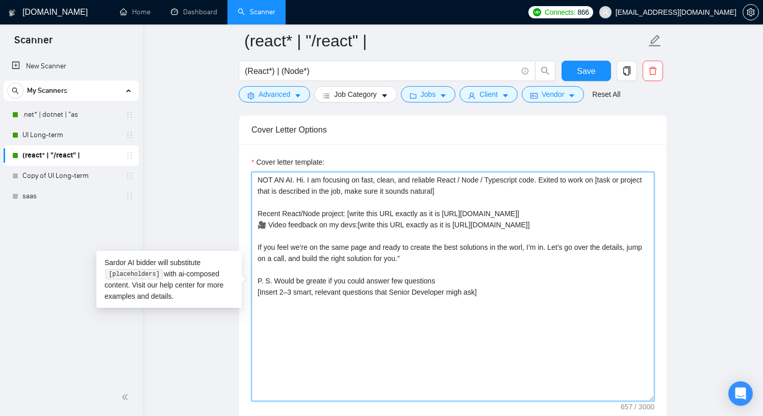
click at [243, 243] on div "Cover letter template: NOT AN AI. Hi. I am focusing on fast, clean, and reliabl…" at bounding box center [452, 284] width 427 height 281
paste textarea "together"
drag, startPoint x: 528, startPoint y: 247, endPoint x: 515, endPoint y: 247, distance: 12.8
click at [381, 247] on textarea "NOT AN AI. Hi. I am focusing on fast, clean, and reliable React / Node / Typesc…" at bounding box center [452, 286] width 403 height 229
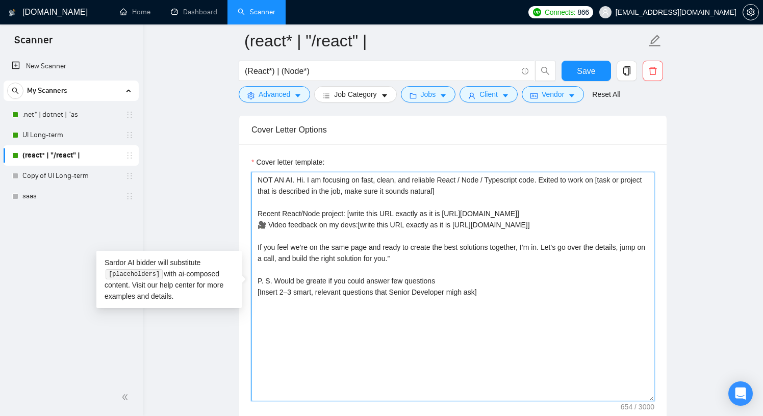
drag, startPoint x: 527, startPoint y: 247, endPoint x: 499, endPoint y: 247, distance: 28.0
click at [381, 247] on textarea "NOT AN AI. Hi. I am focusing on fast, clean, and reliable React / Node / Typesc…" at bounding box center [452, 286] width 403 height 229
click at [381, 258] on textarea "NOT AN AI. Hi. I am focusing on fast, clean, and reliable React / Node / Typesc…" at bounding box center [452, 286] width 403 height 229
type textarea "NOT AN AI. Hi. I am focusing on fast, clean, and reliable React / Node / Typesc…"
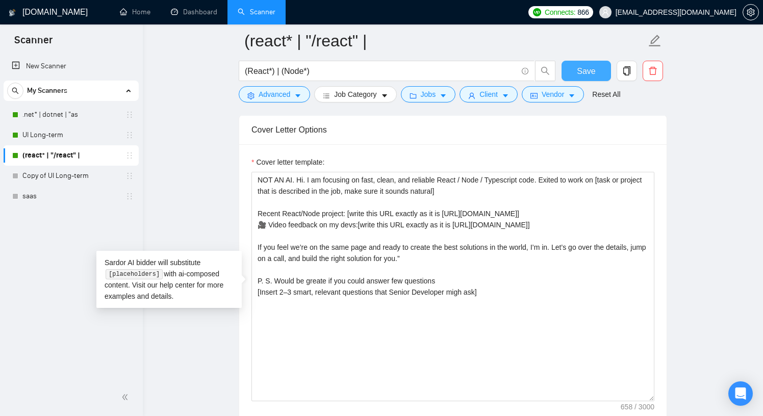
click at [381, 73] on span "Save" at bounding box center [586, 71] width 18 height 13
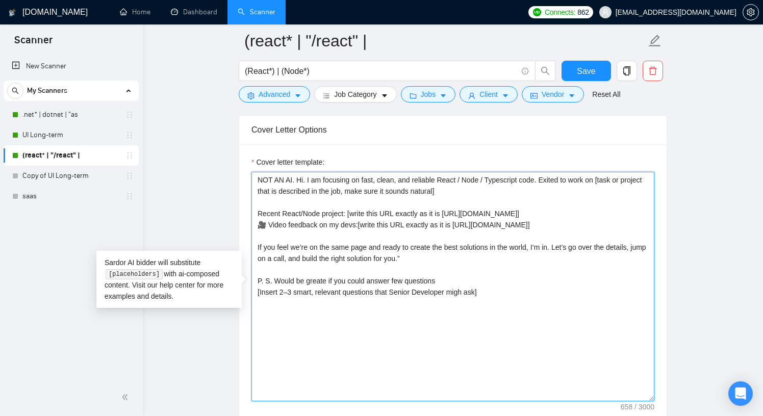
drag, startPoint x: 421, startPoint y: 259, endPoint x: 340, endPoint y: 258, distance: 80.6
click at [340, 257] on textarea "NOT AN AI. Hi. I am focusing on fast, clean, and reliable React / Node / Typesc…" at bounding box center [452, 286] width 403 height 229
click at [381, 247] on textarea "NOT AN AI. Hi. I am focusing on fast, clean, and reliable React / Node / Typesc…" at bounding box center [452, 286] width 403 height 229
drag, startPoint x: 552, startPoint y: 247, endPoint x: 540, endPoint y: 248, distance: 11.8
click at [381, 248] on textarea "NOT AN AI. Hi. I am focusing on fast, clean, and reliable React / Node / Typesc…" at bounding box center [452, 286] width 403 height 229
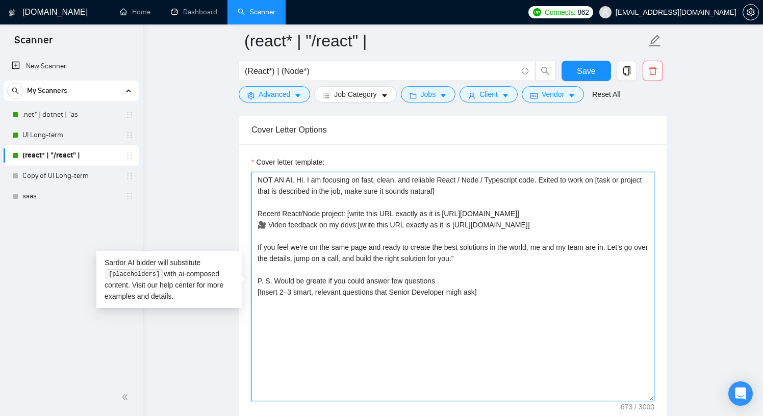
click at [381, 257] on textarea "NOT AN AI. Hi. I am focusing on fast, clean, and reliable React / Node / Typesc…" at bounding box center [452, 286] width 403 height 229
drag, startPoint x: 488, startPoint y: 257, endPoint x: 256, endPoint y: 246, distance: 232.7
click at [256, 246] on textarea "NOT AN AI. Hi. I am focusing on fast, clean, and reliable React / Node / Typesc…" at bounding box center [452, 286] width 403 height 229
click at [381, 252] on textarea "NOT AN AI. Hi. I am focusing on fast, clean, and reliable React / Node / Typesc…" at bounding box center [452, 286] width 403 height 229
drag, startPoint x: 486, startPoint y: 258, endPoint x: 249, endPoint y: 246, distance: 237.3
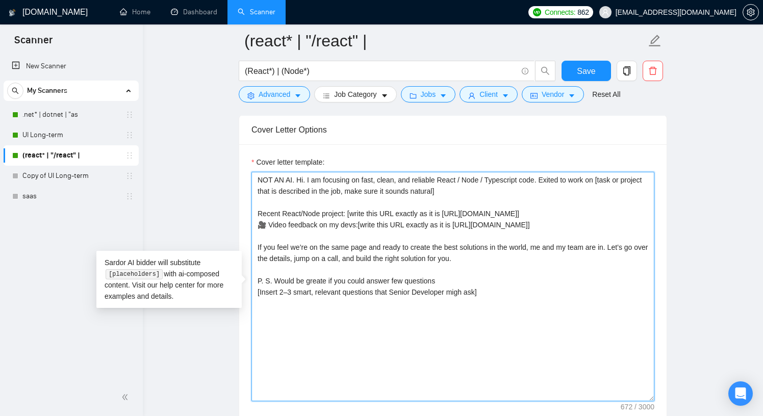
click at [249, 246] on div "Cover letter template: NOT AN AI. Hi. I am focusing on fast, clean, and reliabl…" at bounding box center [452, 284] width 427 height 281
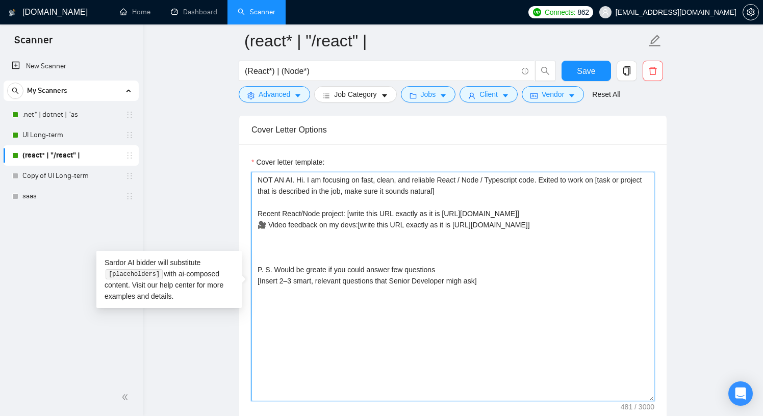
paste textarea "If we’re on the same page and ready to build world-class solutions, my team and…"
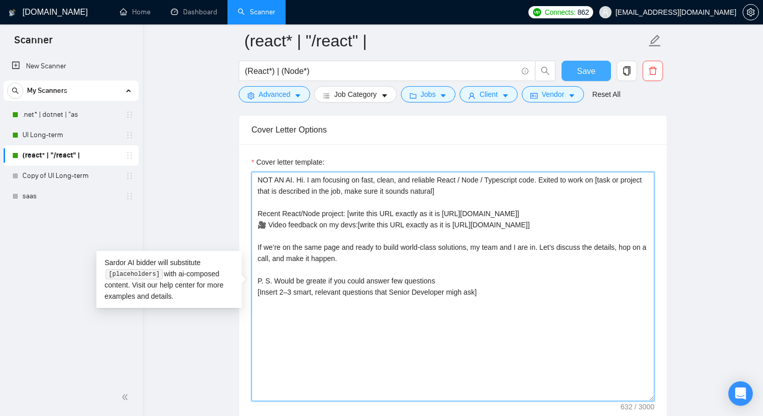
type textarea "NOT AN AI. Hi. I am focusing on fast, clean, and reliable React / Node / Typesc…"
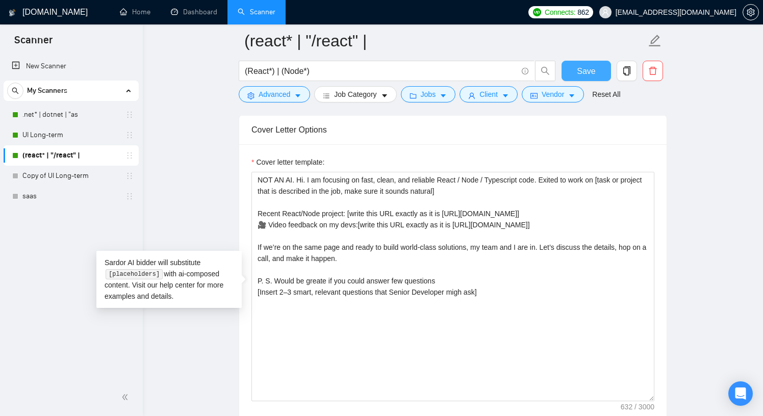
click at [381, 66] on button "Save" at bounding box center [585, 71] width 49 height 20
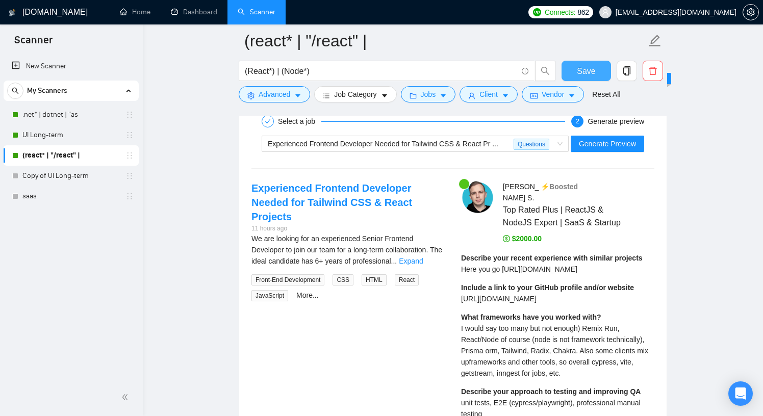
scroll to position [2047, 0]
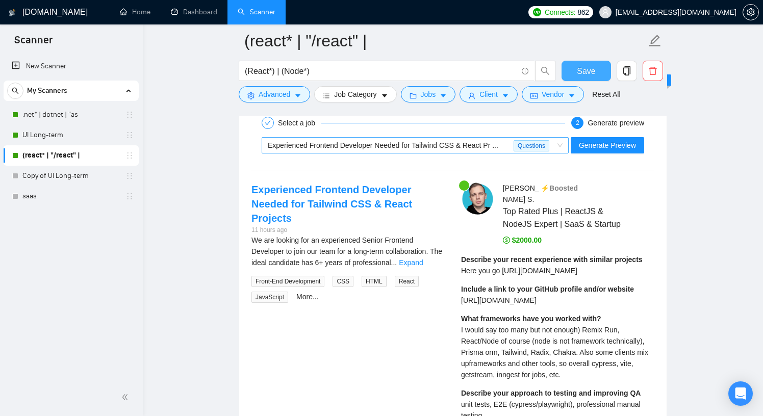
click at [381, 144] on span "Experienced Frontend Developer Needed for Tailwind CSS & React Pr ..." at bounding box center [383, 145] width 230 height 8
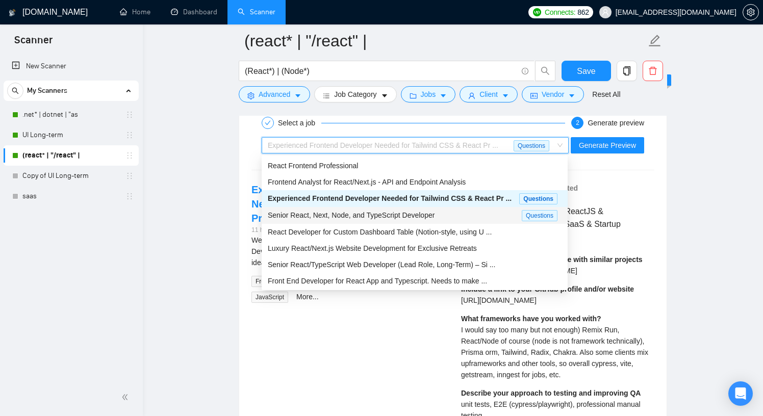
click at [381, 211] on span "Senior React, Next, Node, and TypeScript Developer" at bounding box center [351, 215] width 167 height 8
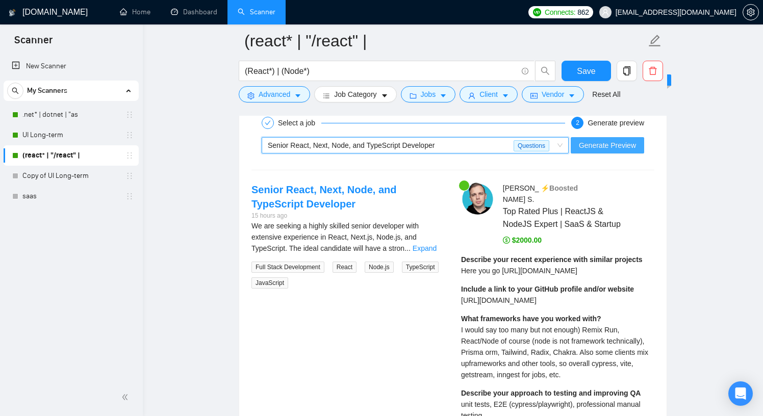
click at [381, 148] on span "Generate Preview" at bounding box center [607, 145] width 57 height 11
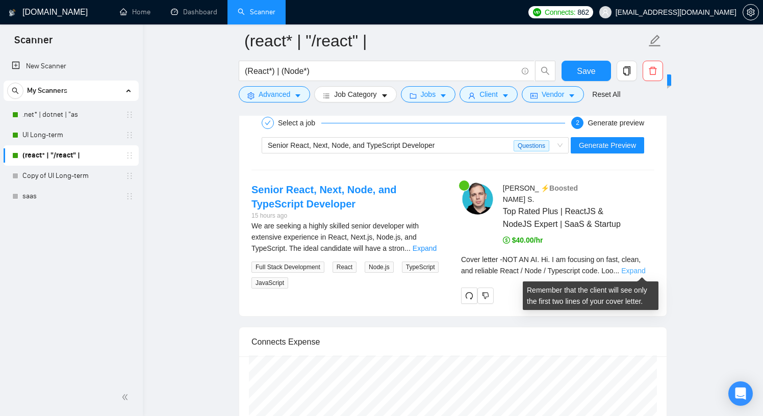
click at [381, 271] on link "Expand" at bounding box center [633, 271] width 24 height 8
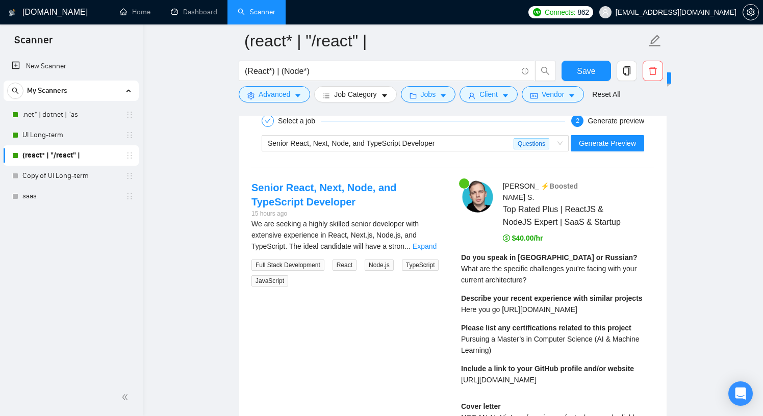
scroll to position [2051, 0]
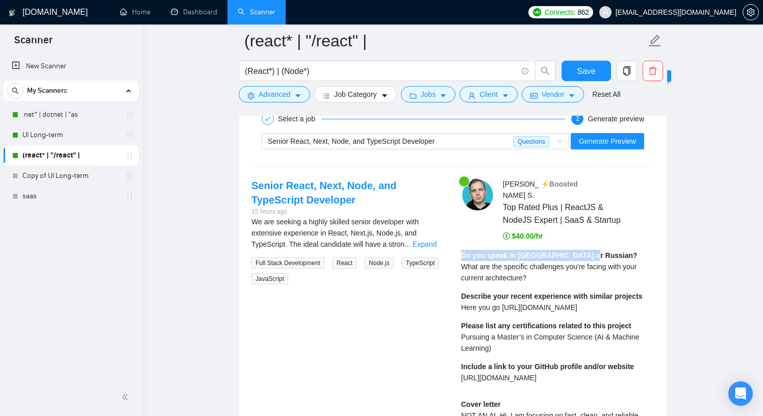
drag, startPoint x: 594, startPoint y: 254, endPoint x: 460, endPoint y: 252, distance: 134.1
click at [381, 252] on div "Do you speak in [GEOGRAPHIC_DATA] or Russian? What are the specific challenges …" at bounding box center [557, 267] width 193 height 34
copy strong "Do you speak in [GEOGRAPHIC_DATA] or Russian?"
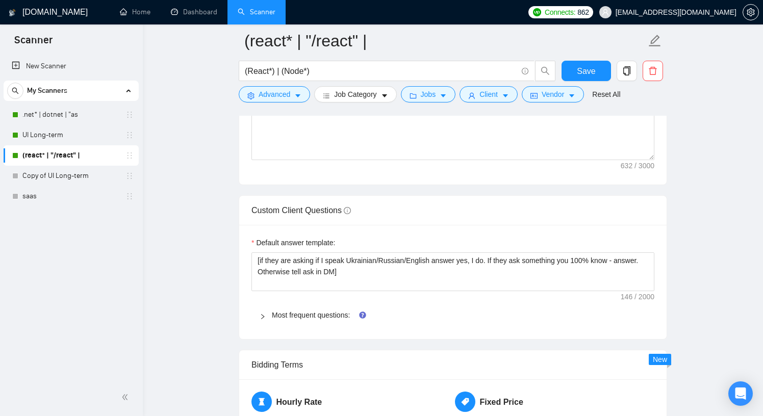
scroll to position [1379, 0]
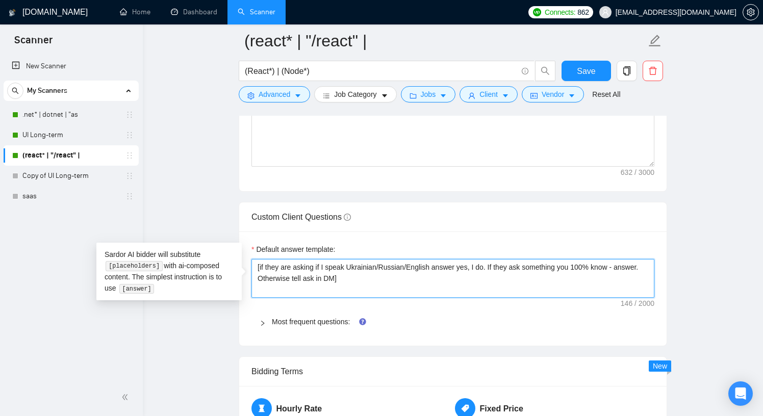
drag, startPoint x: 489, startPoint y: 265, endPoint x: 285, endPoint y: 268, distance: 204.4
click at [285, 268] on textarea "[if they are asking if I speak Ukrainian/Russian/English answer yes, I do. If t…" at bounding box center [452, 278] width 403 height 39
type textarea "[if they a. If they ask something you 100% know - answer. Otherwise tell ask in…"
type textarea "[if they . If they ask something you 100% know - answer. Otherwise tell ask in …"
type textarea "[if they a. If they ask something you 100% know - answer. Otherwise tell ask in…"
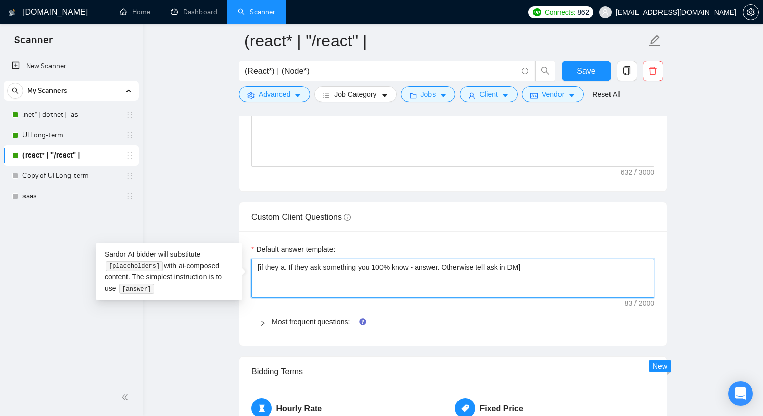
type textarea "[if they as. If they ask something you 100% know - answer. Otherwise tell ask i…"
type textarea "[if they ask. If they ask something you 100% know - answer. Otherwise tell ask …"
type textarea "[if they ask . If they ask something you 100% know - answer. Otherwise tell ask…"
paste textarea "Do you speak in [GEOGRAPHIC_DATA] or Russian?"
type textarea "[if they ask "Do you speak in [GEOGRAPHIC_DATA] or Russian?. If they ask someth…"
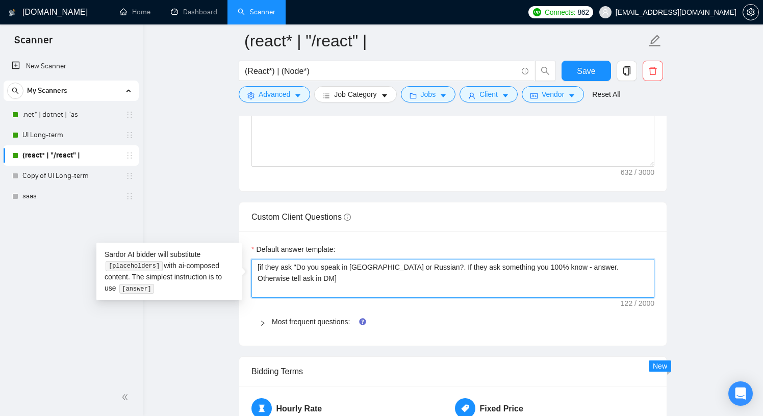
type textarea "[if they ask "Do you speak in [GEOGRAPHIC_DATA] or Russian?". If they ask somet…"
type textarea "[if they ask "Do you speak in [GEOGRAPHIC_DATA] or Russian?" . If they ask some…"
type textarea "[if they ask "Do you speak in [GEOGRAPHIC_DATA] or [DEMOGRAPHIC_DATA]?" a. If t…"
type textarea "[if they ask "Do you speak in [GEOGRAPHIC_DATA] or Russian?" an. If they ask so…"
type textarea "[if they ask "Do you speak in [GEOGRAPHIC_DATA] or Russian?" ans. If they ask s…"
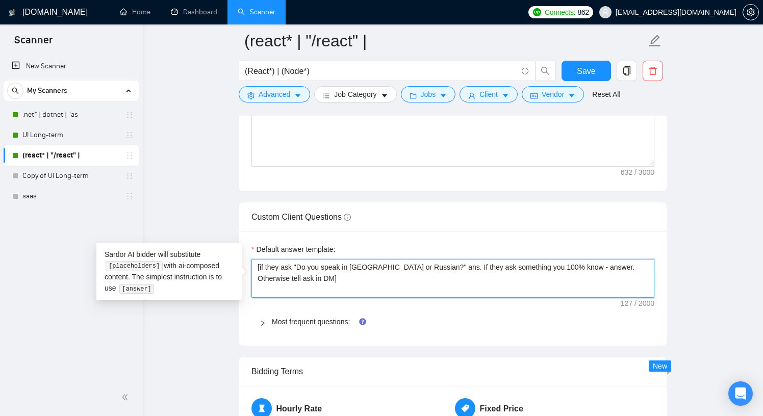
type textarea "[if they ask "Do you speak in [GEOGRAPHIC_DATA] or Russian?" answ. If they ask …"
type textarea "[if they ask "Do you speak in [GEOGRAPHIC_DATA] or Russian?" answe. If they ask…"
type textarea "[if they ask "Do you speak in [GEOGRAPHIC_DATA] or [DEMOGRAPHIC_DATA]?" answer.…"
type textarea "[if they ask "Do you speak in [GEOGRAPHIC_DATA] or [DEMOGRAPHIC_DATA]?" answer …"
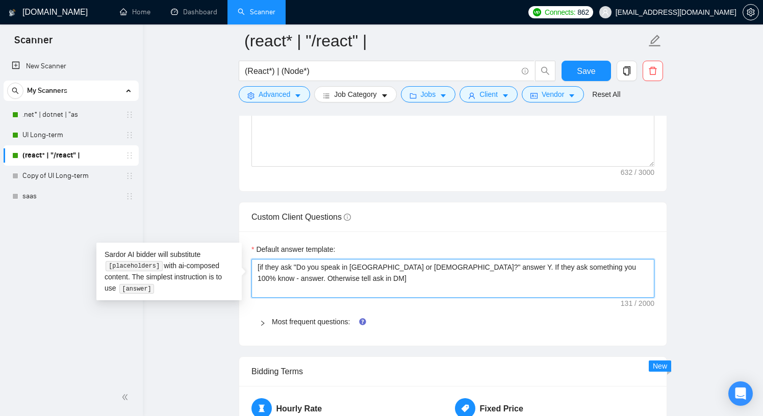
type textarea "[if they ask "Do you speak in [GEOGRAPHIC_DATA] or [DEMOGRAPHIC_DATA]?" answer …"
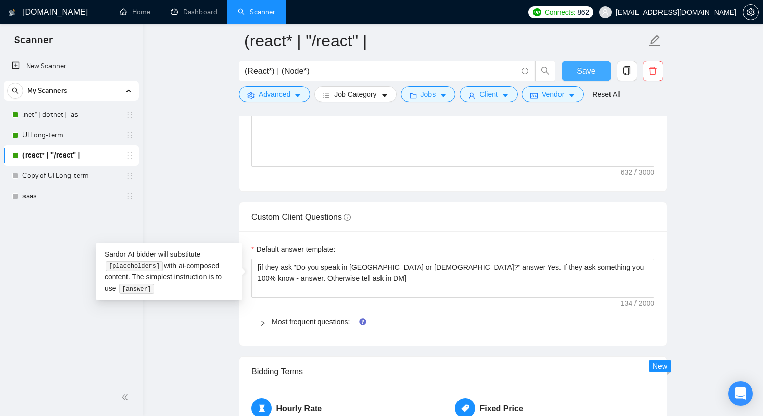
click at [381, 75] on button "Save" at bounding box center [585, 71] width 49 height 20
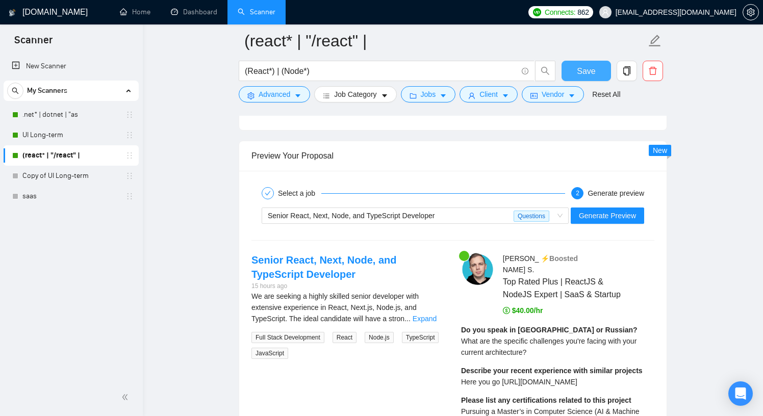
scroll to position [1985, 0]
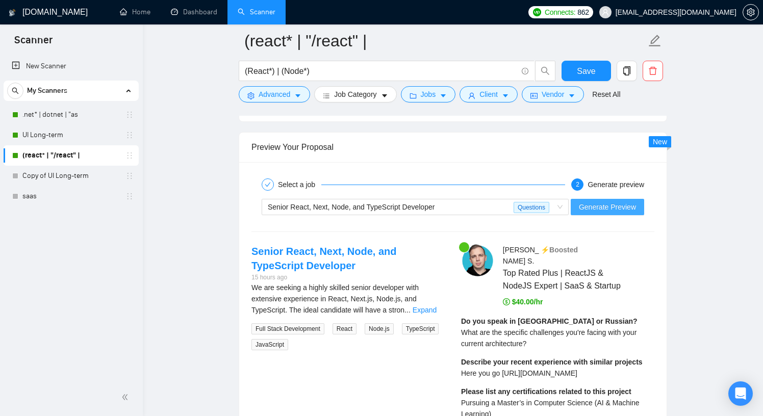
click at [381, 208] on span "Generate Preview" at bounding box center [607, 206] width 57 height 11
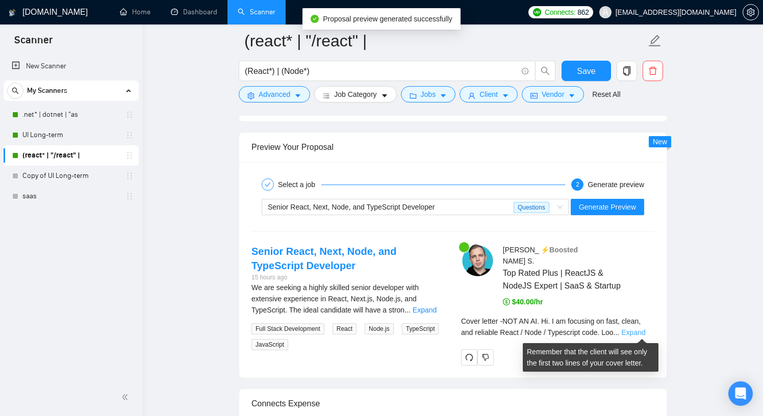
click at [381, 334] on link "Expand" at bounding box center [633, 332] width 24 height 8
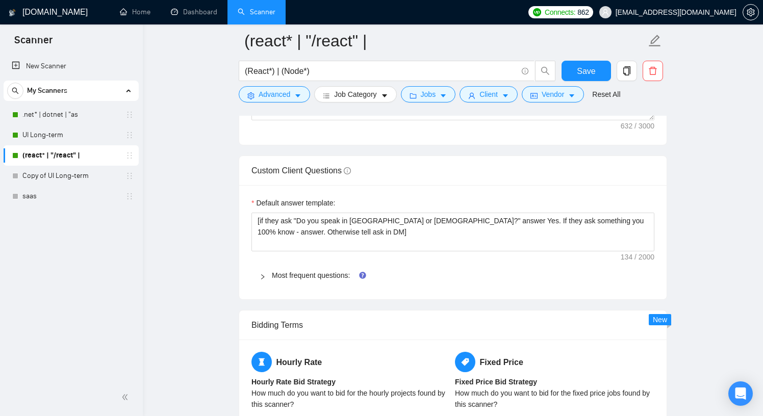
scroll to position [1425, 0]
click at [307, 274] on link "Most frequent questions:" at bounding box center [311, 276] width 78 height 8
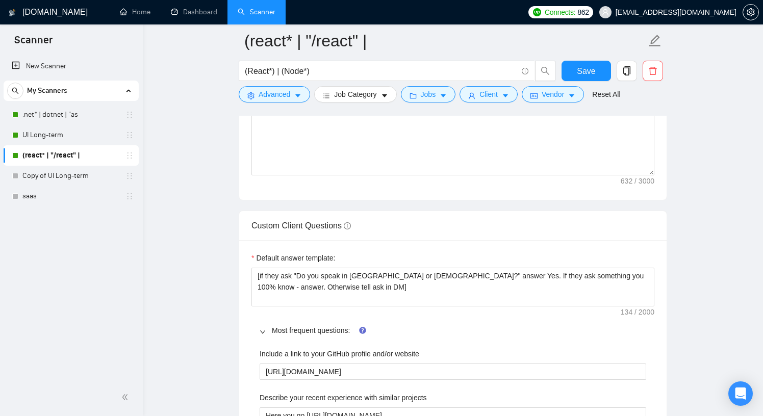
scroll to position [1370, 0]
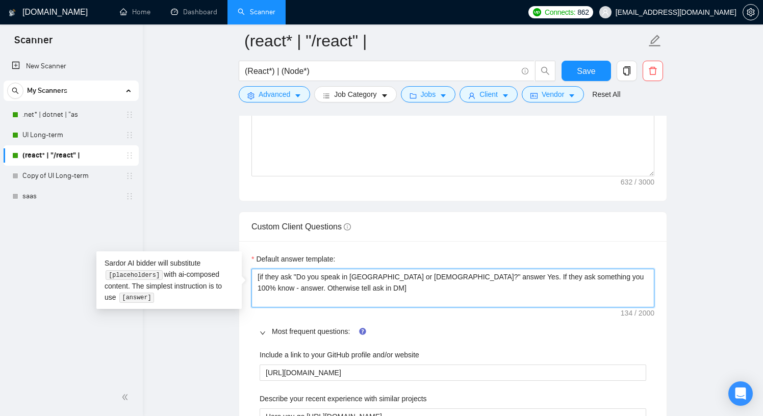
drag, startPoint x: 623, startPoint y: 275, endPoint x: 353, endPoint y: 284, distance: 270.3
click at [353, 284] on textarea "[if they ask "Do you speak in [GEOGRAPHIC_DATA] or [DEMOGRAPHIC_DATA]?" answer …" at bounding box center [452, 288] width 403 height 39
drag, startPoint x: 306, startPoint y: 286, endPoint x: 263, endPoint y: 275, distance: 45.2
click at [262, 275] on textarea "[if they ask "Do you speak in [GEOGRAPHIC_DATA] or [DEMOGRAPHIC_DATA]?" answer …" at bounding box center [452, 288] width 403 height 39
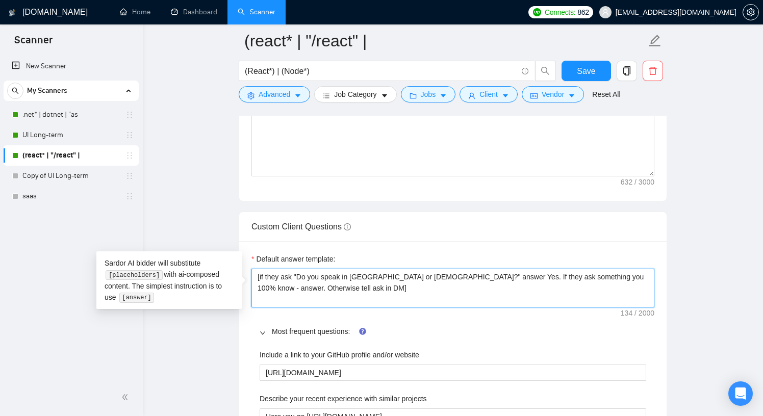
type textarea "[iask in DM]"
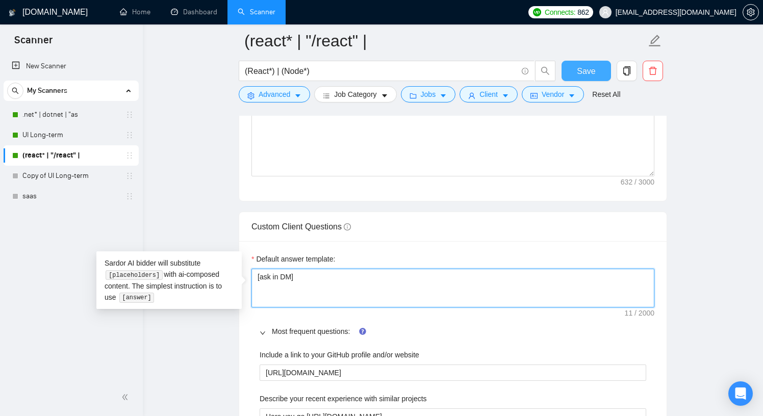
type textarea "[ask in DM]"
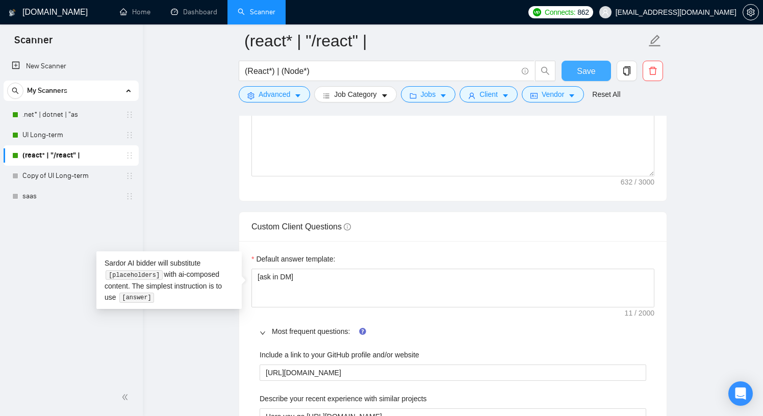
click at [381, 70] on button "Save" at bounding box center [585, 71] width 49 height 20
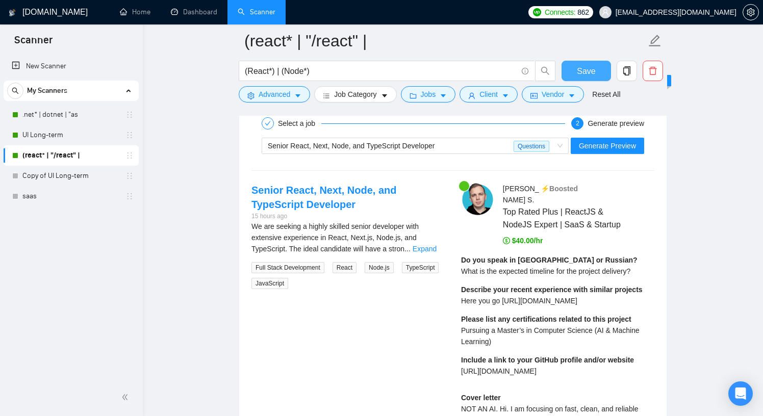
scroll to position [2034, 0]
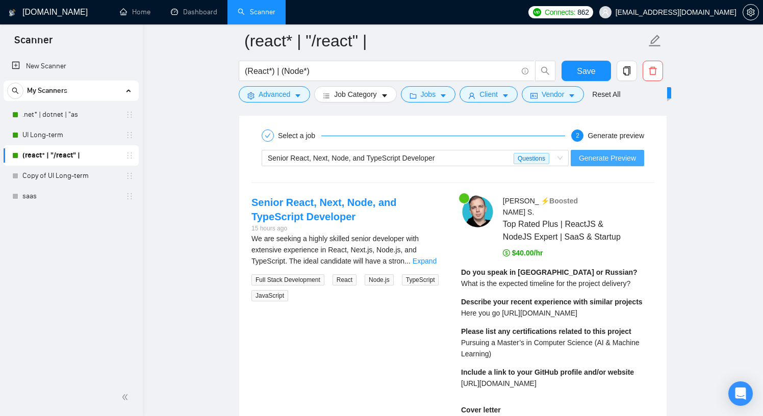
click at [381, 156] on span "Generate Preview" at bounding box center [607, 157] width 57 height 11
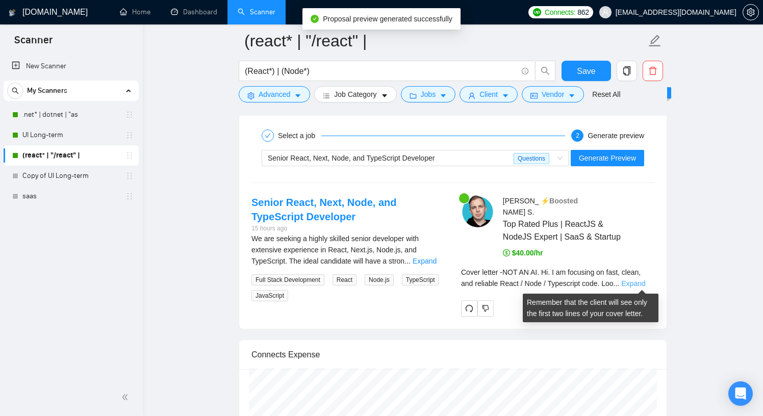
click at [381, 281] on link "Expand" at bounding box center [633, 283] width 24 height 8
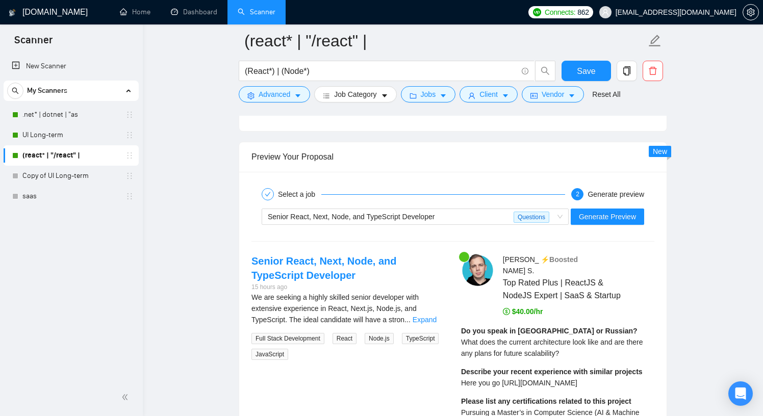
scroll to position [1974, 0]
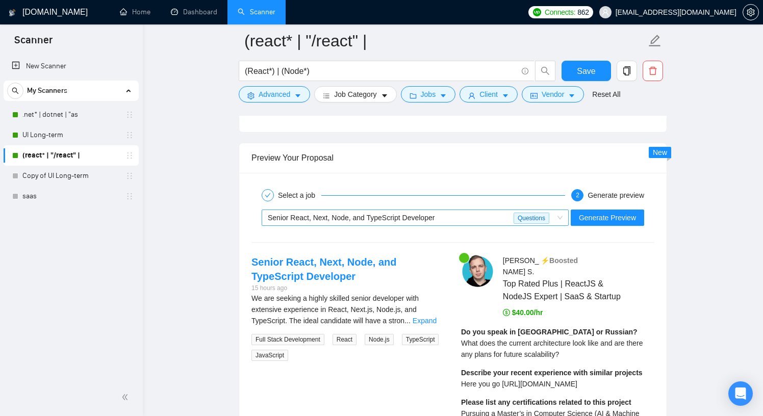
click at [381, 210] on div "Senior React, Next, Node, and TypeScript Developer" at bounding box center [391, 217] width 246 height 15
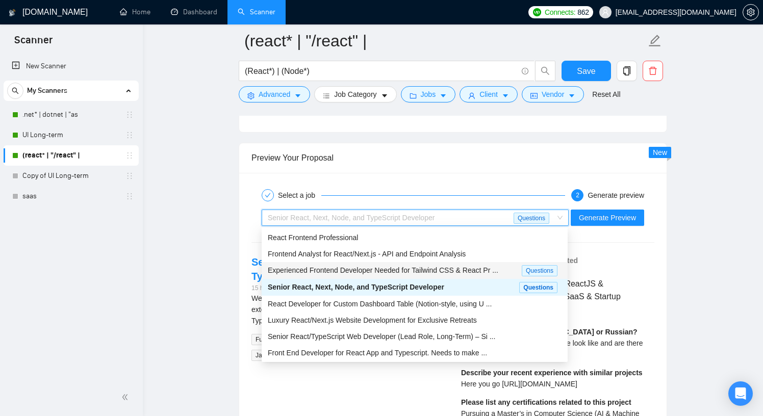
click at [381, 268] on span "Experienced Frontend Developer Needed for Tailwind CSS & React Pr ..." at bounding box center [383, 270] width 230 height 8
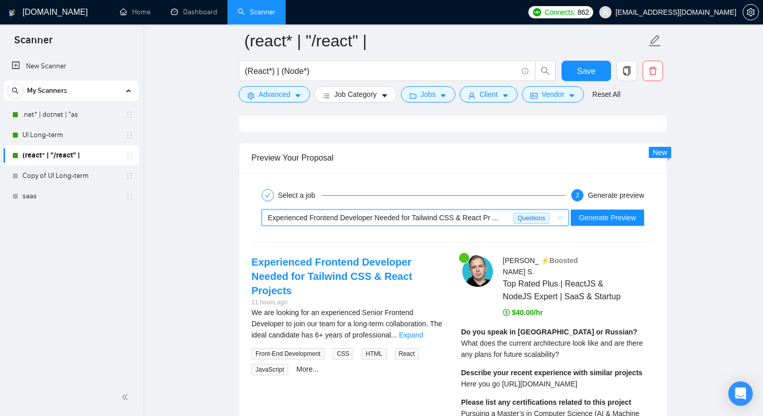
click at [381, 219] on span "Experienced Frontend Developer Needed for Tailwind CSS & React Pr ... Questions" at bounding box center [415, 217] width 295 height 15
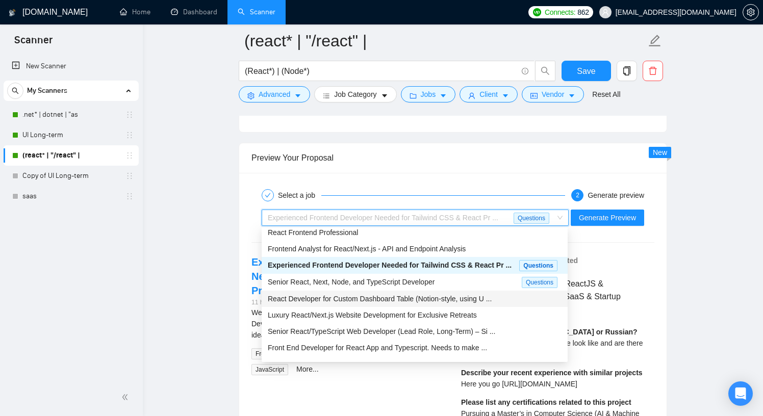
scroll to position [0, 0]
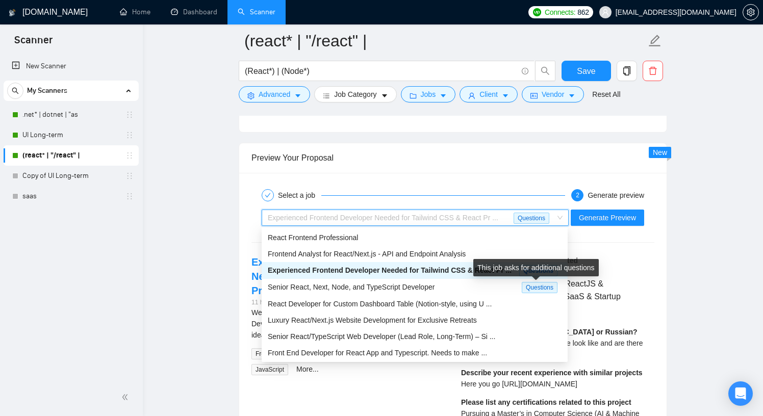
click at [381, 271] on span "Experienced Frontend Developer Needed for Tailwind CSS & React Pr ..." at bounding box center [390, 270] width 244 height 8
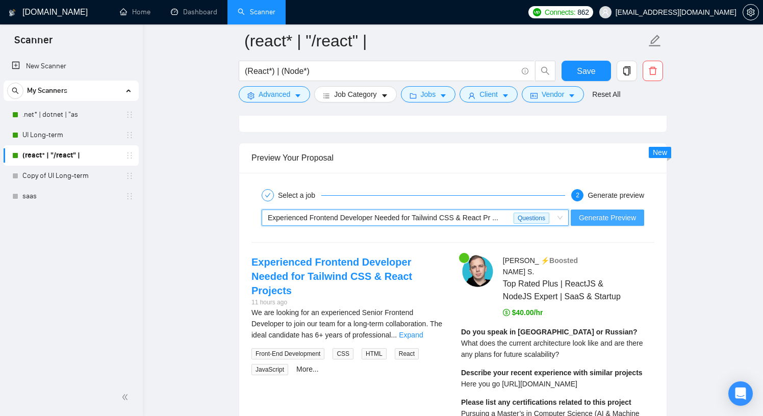
click at [381, 222] on span "Generate Preview" at bounding box center [607, 217] width 57 height 11
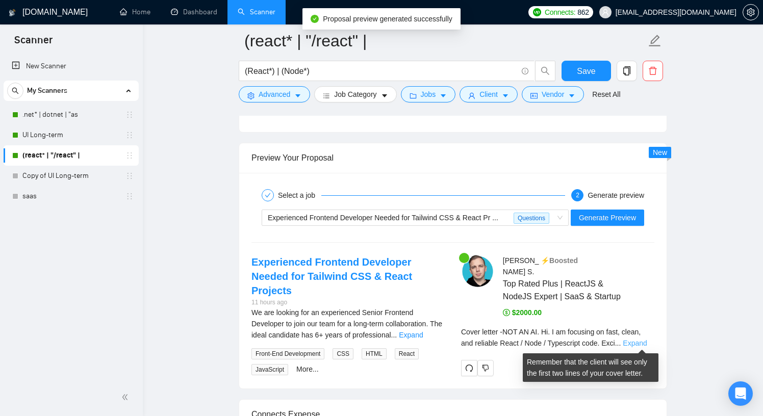
click at [381, 342] on link "Expand" at bounding box center [634, 343] width 24 height 8
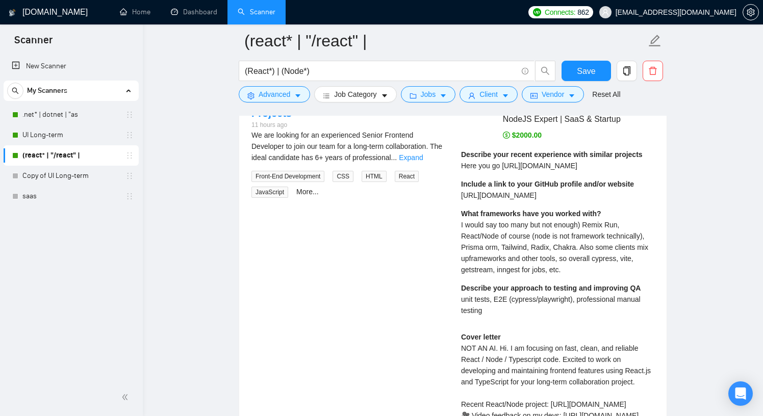
scroll to position [2161, 0]
